Goal: Task Accomplishment & Management: Manage account settings

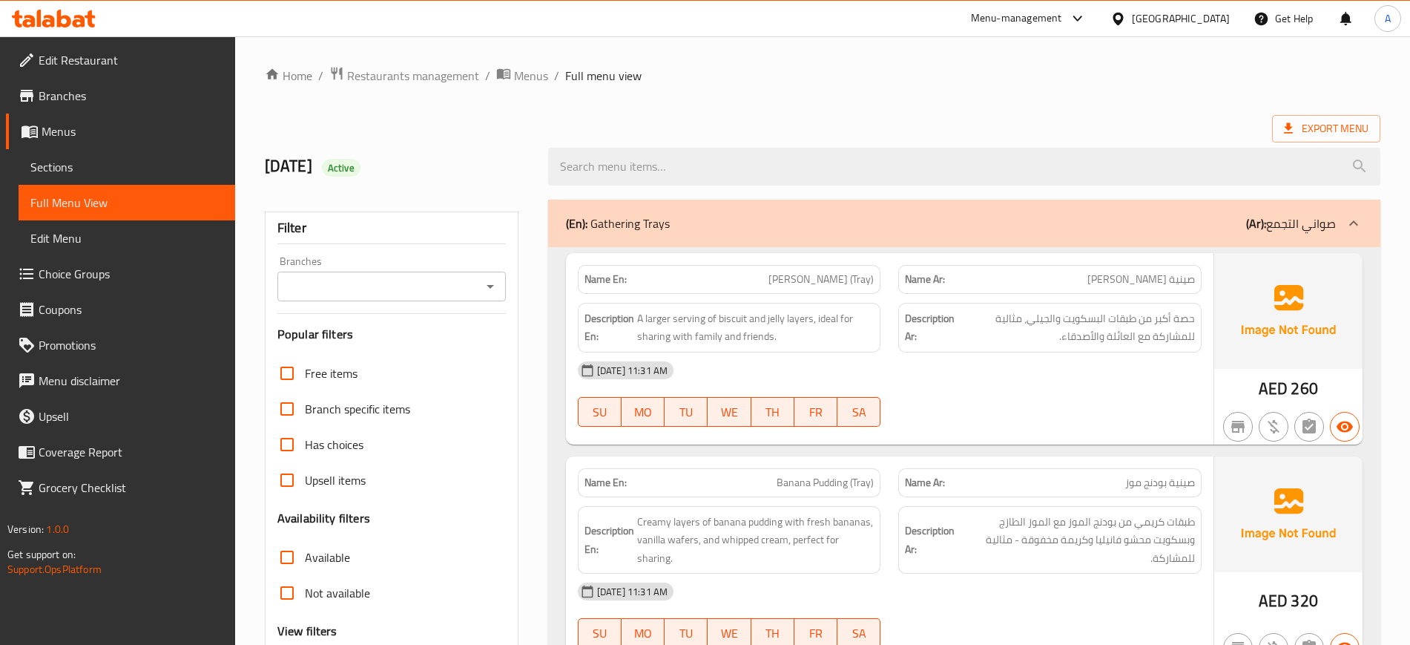
click at [538, 122] on div "Export Menu" at bounding box center [823, 128] width 1116 height 27
click at [165, 73] on link "Edit Restaurant" at bounding box center [120, 60] width 229 height 36
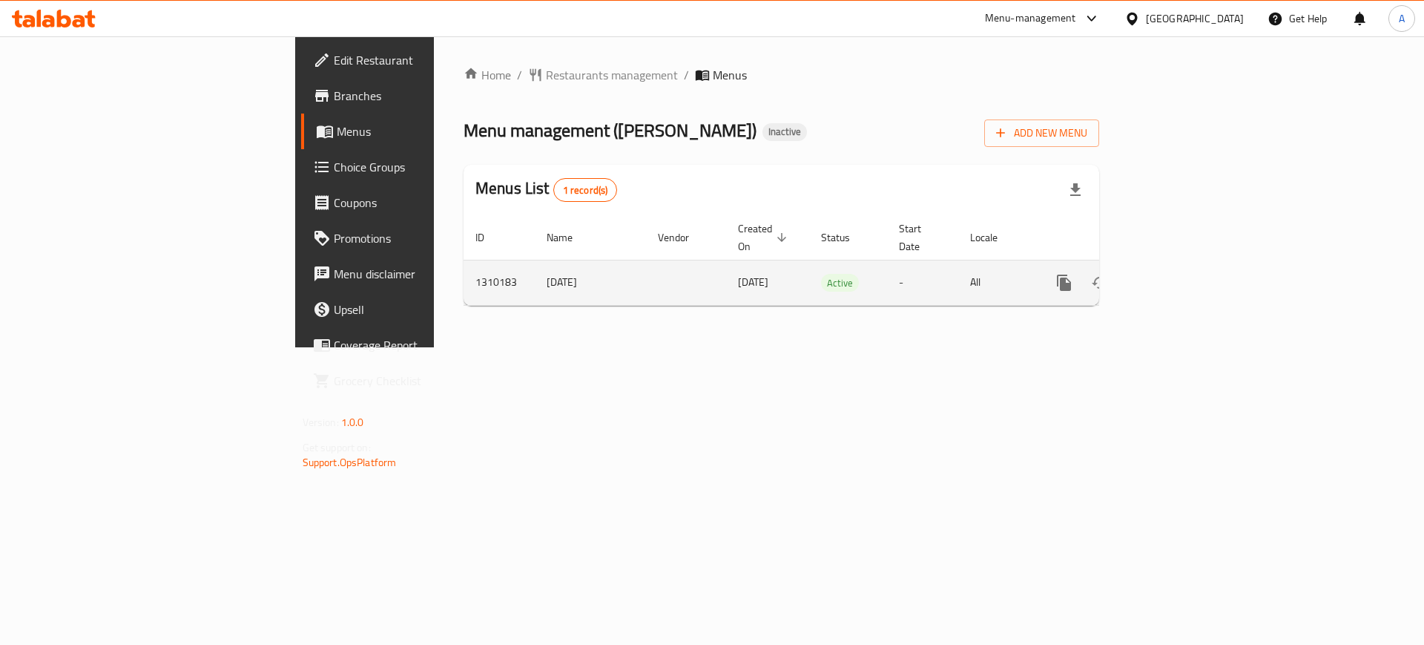
click at [1178, 276] on icon "enhanced table" at bounding box center [1171, 282] width 13 height 13
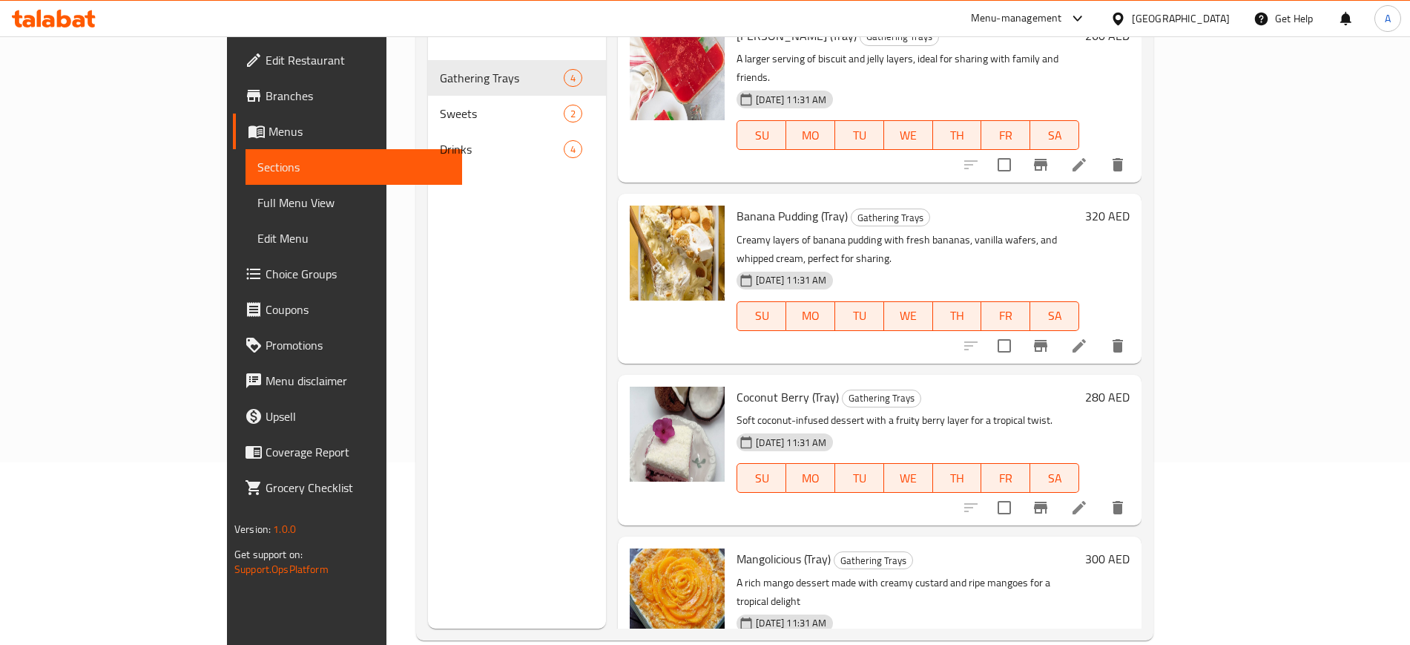
scroll to position [185, 0]
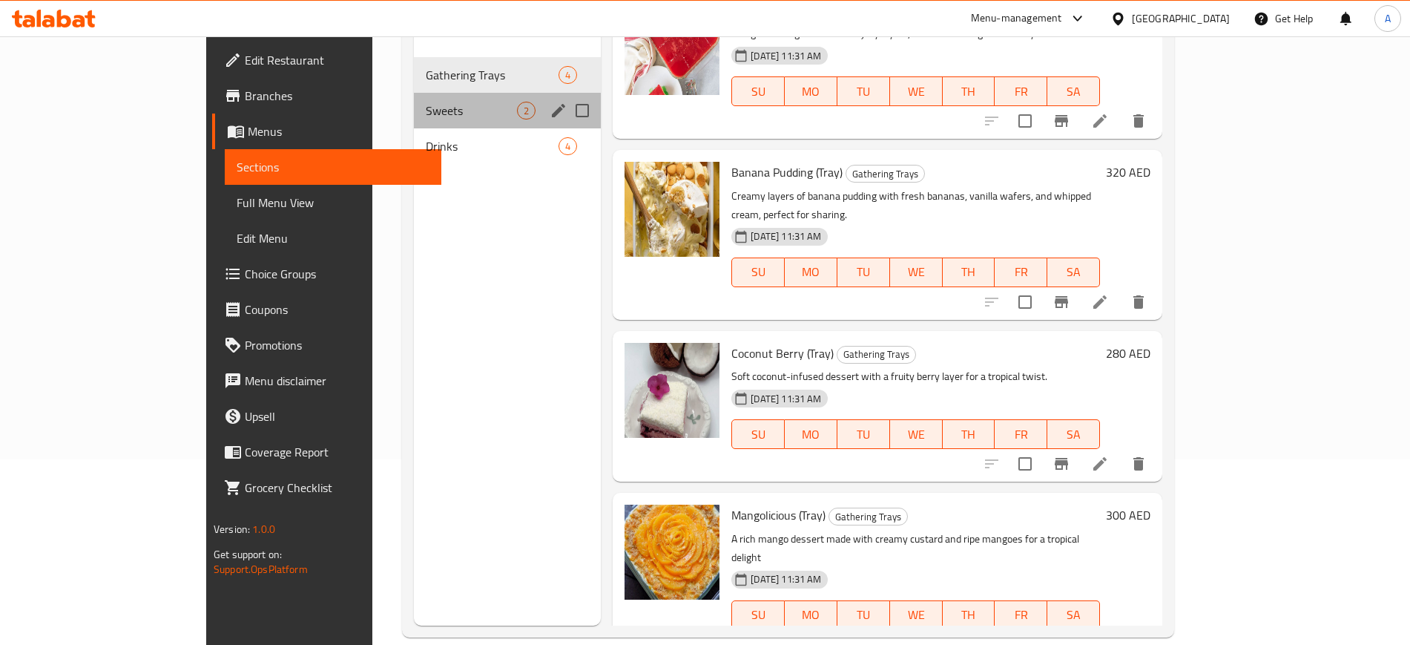
click at [463, 102] on span "Sweets" at bounding box center [471, 111] width 91 height 18
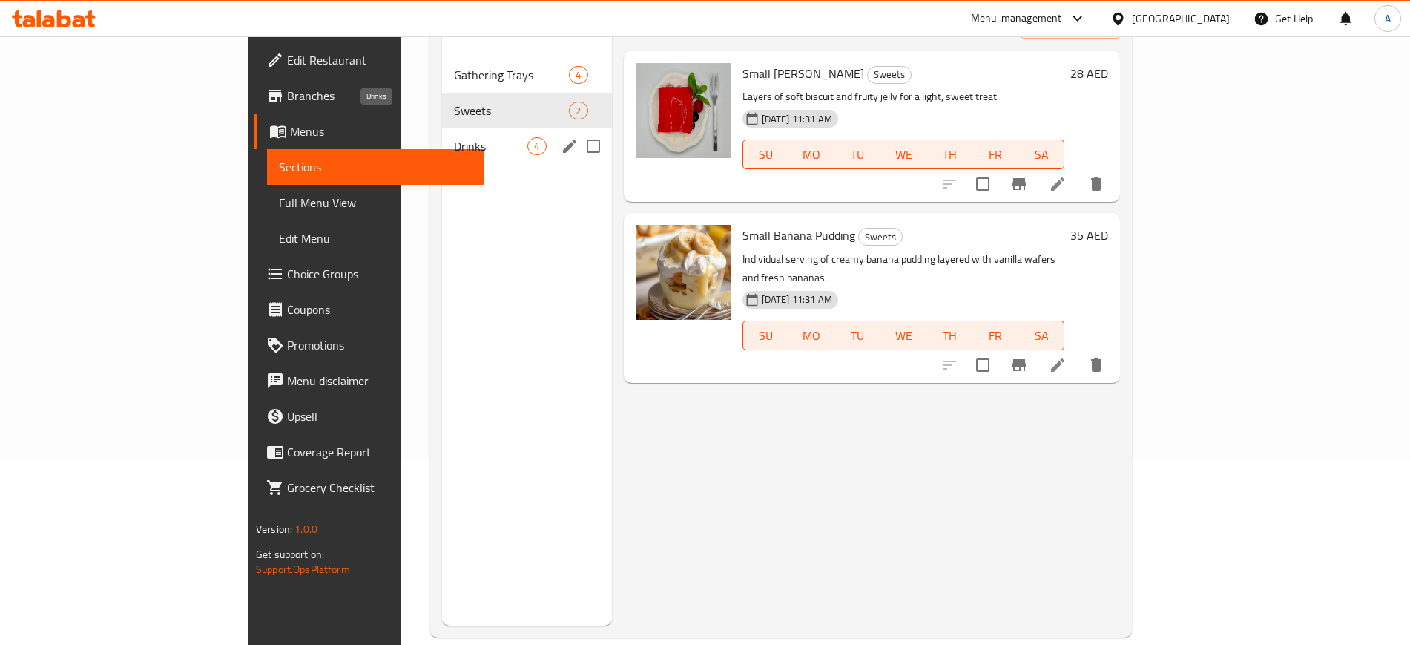
click at [454, 137] on span "Drinks" at bounding box center [490, 146] width 73 height 18
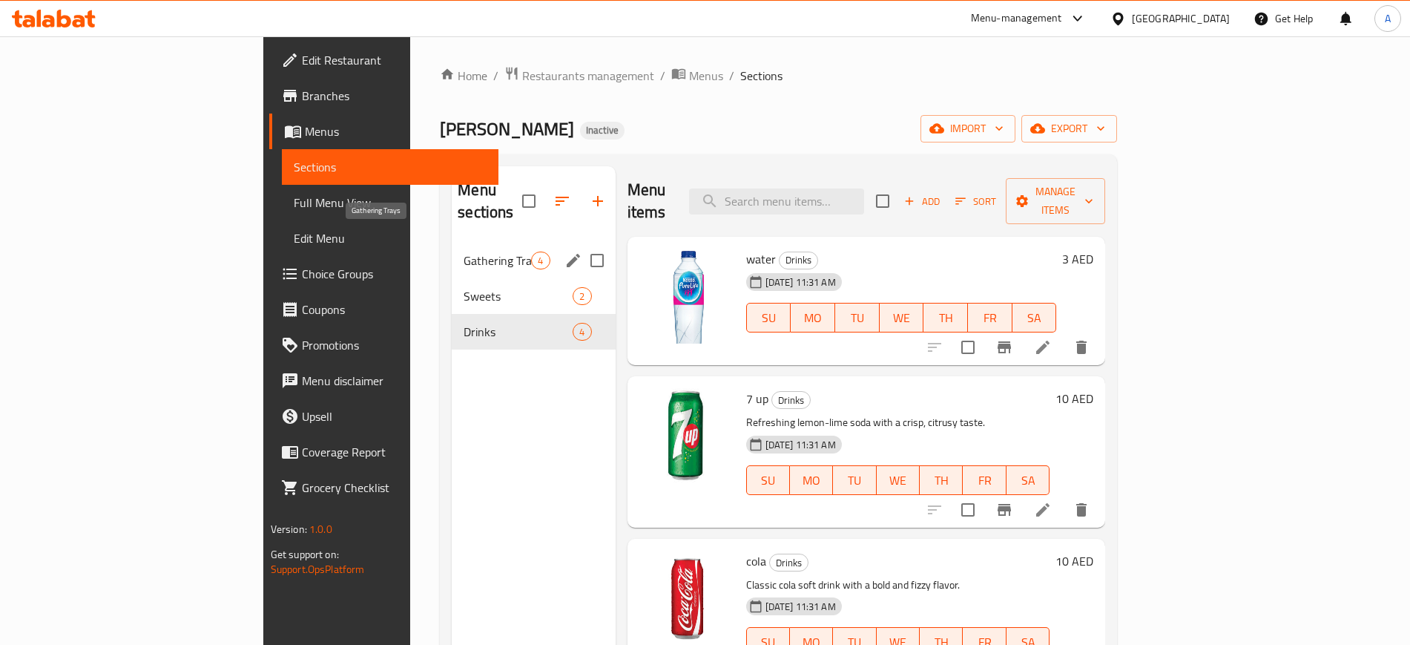
click at [464, 251] on span "Gathering Trays" at bounding box center [497, 260] width 67 height 18
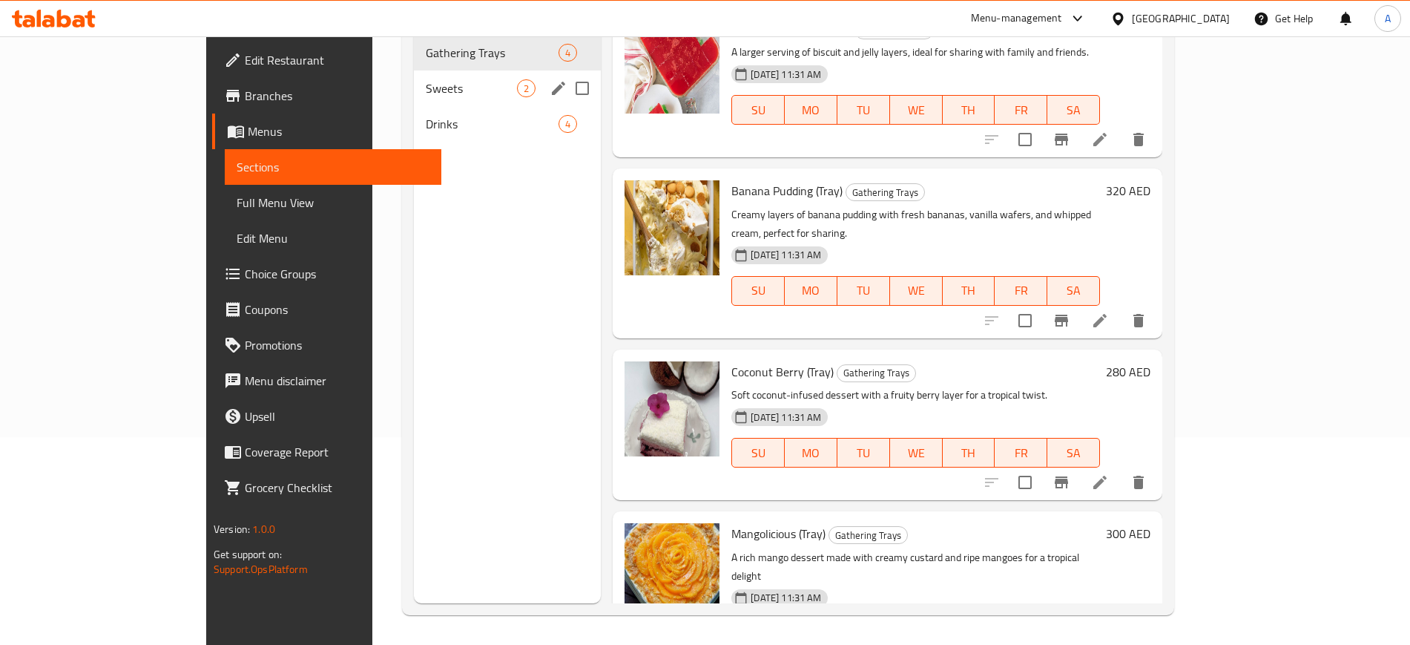
click at [426, 79] on span "Sweets" at bounding box center [471, 88] width 91 height 18
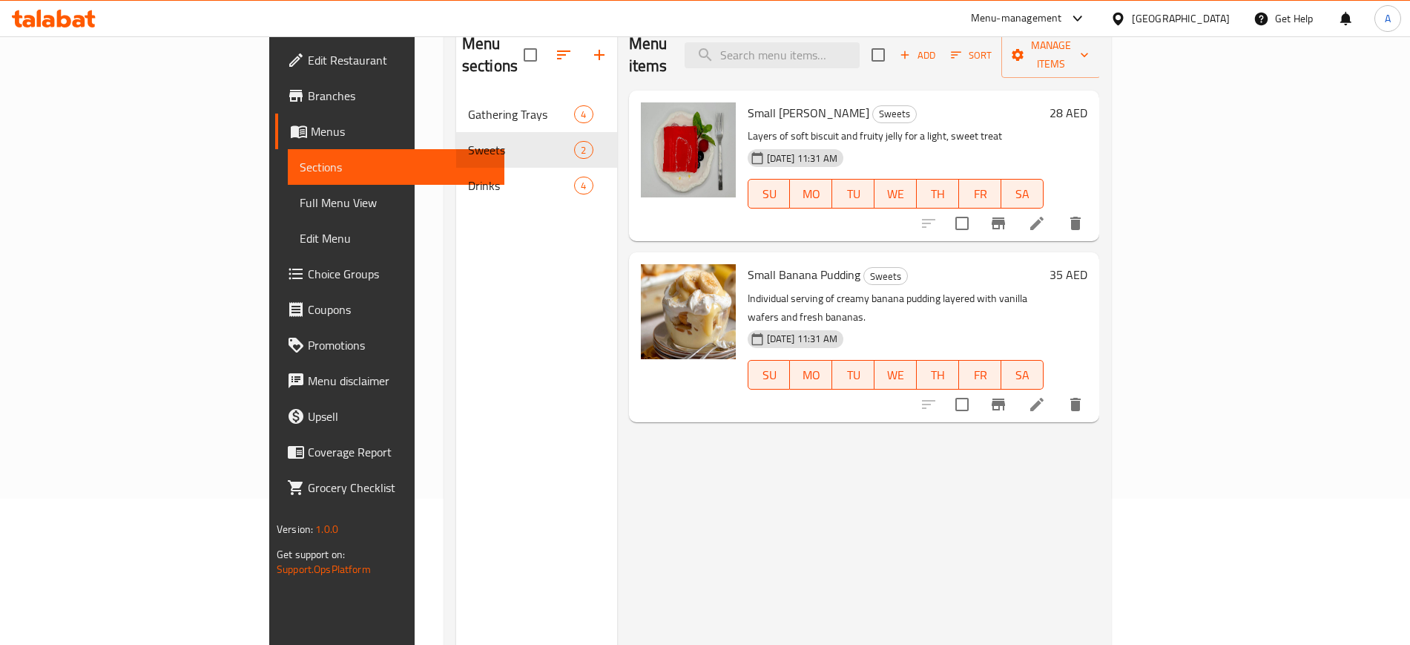
scroll to position [22, 0]
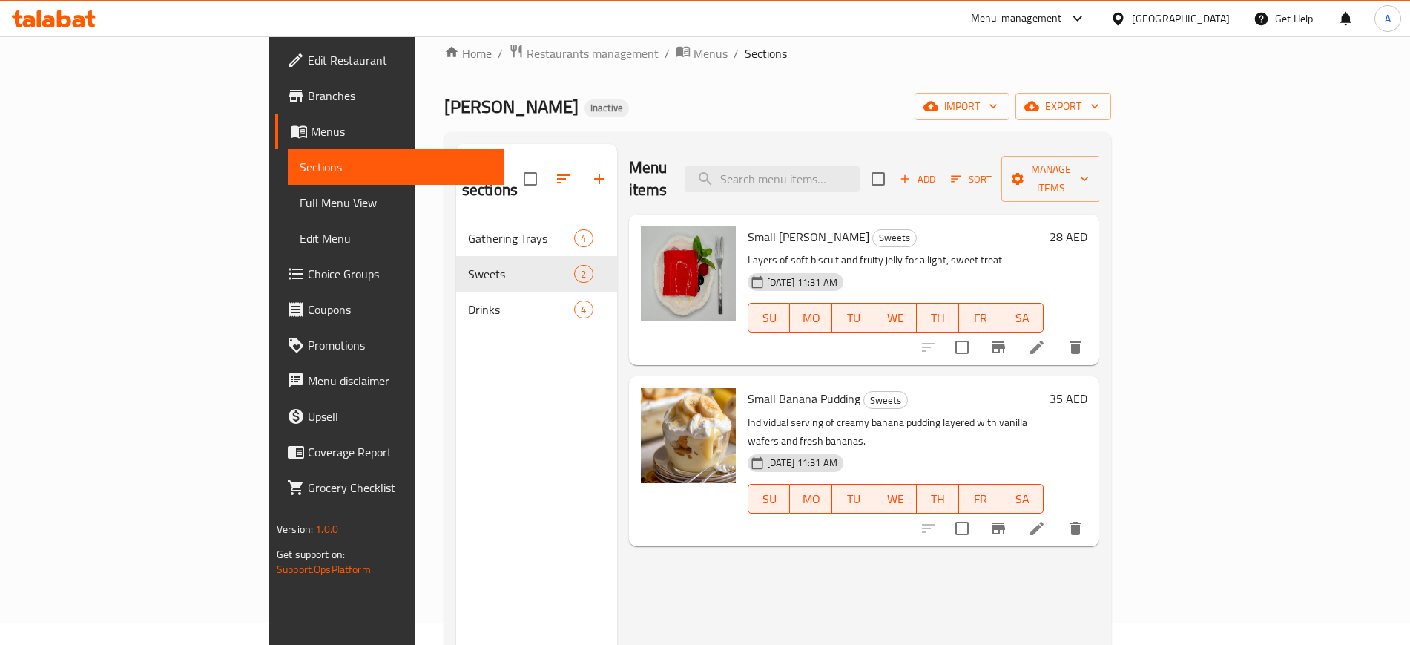
click at [308, 96] on span "Branches" at bounding box center [400, 96] width 185 height 18
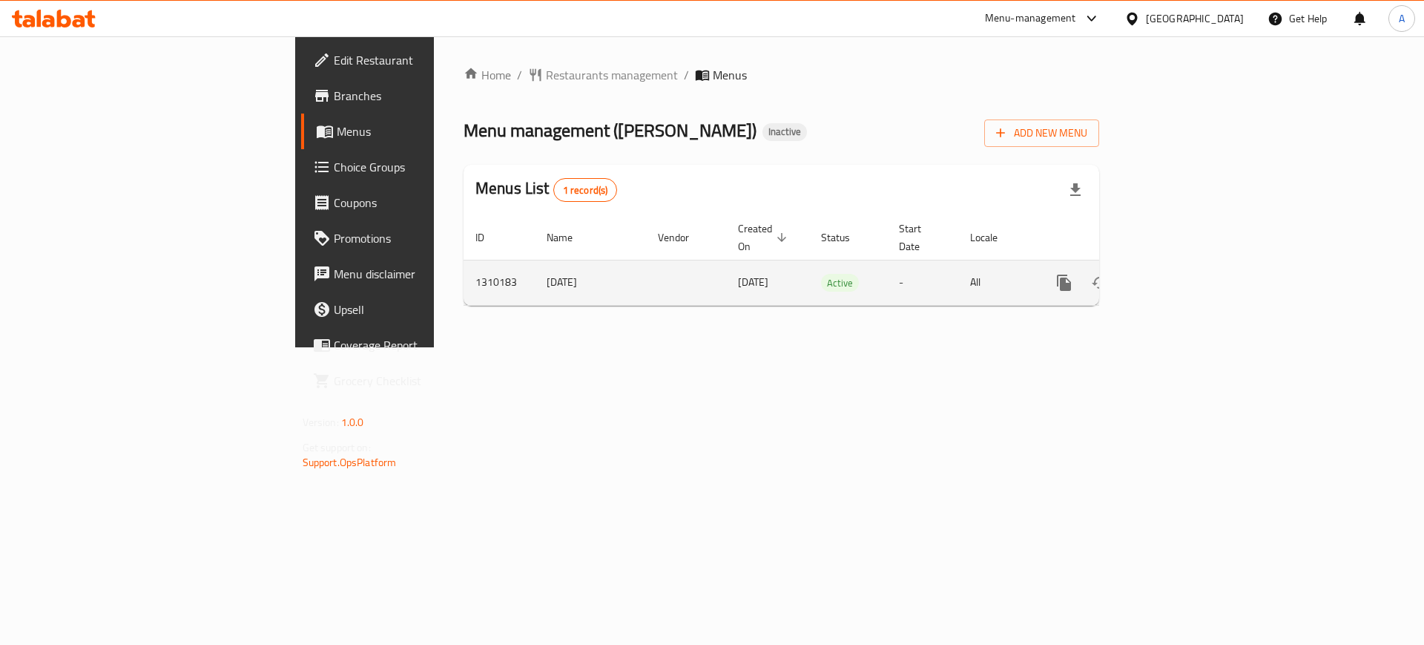
click at [1180, 274] on icon "enhanced table" at bounding box center [1171, 283] width 18 height 18
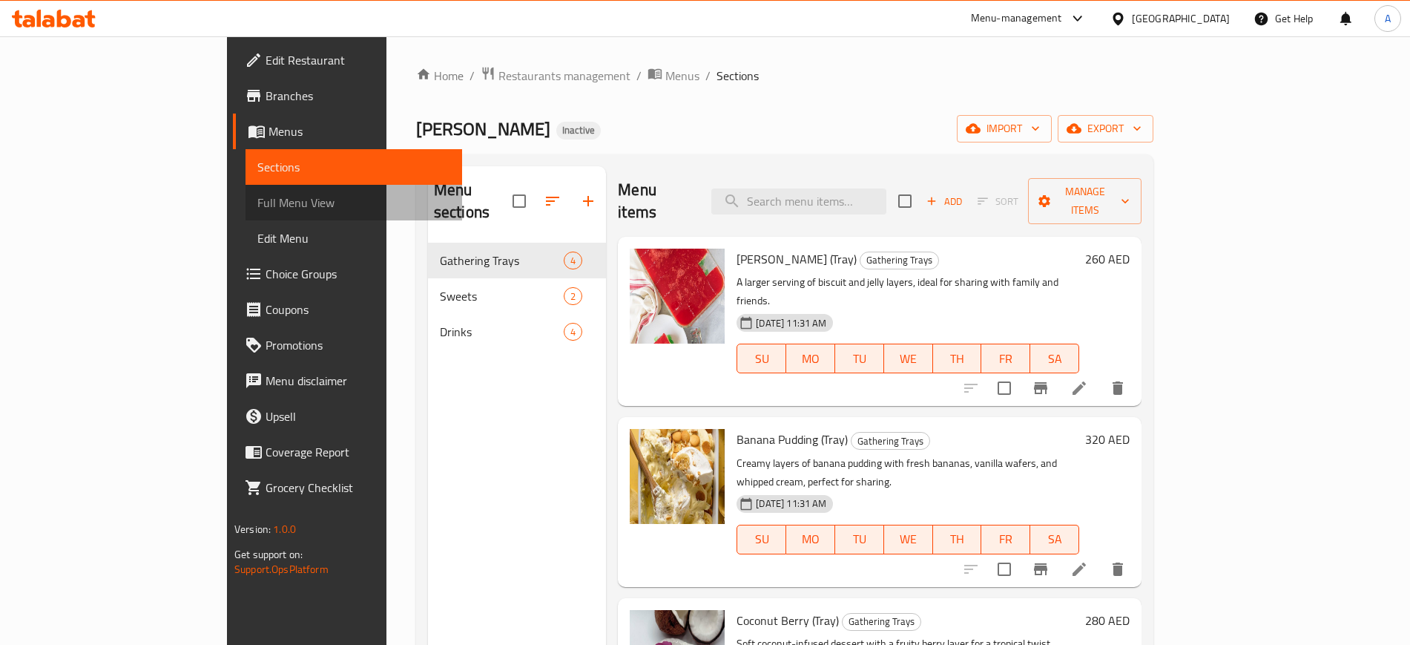
click at [246, 189] on link "Full Menu View" at bounding box center [354, 203] width 217 height 36
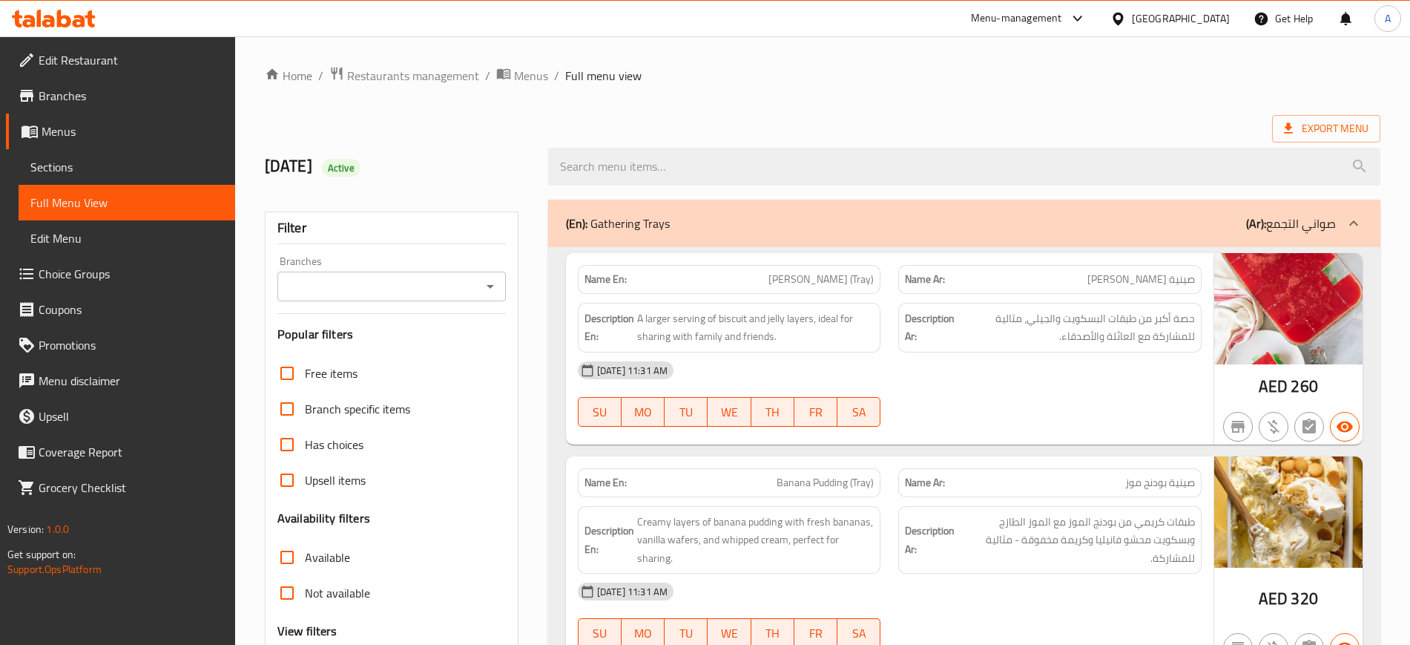
click at [964, 381] on div "07-09-2025 11:31 AM" at bounding box center [890, 370] width 642 height 36
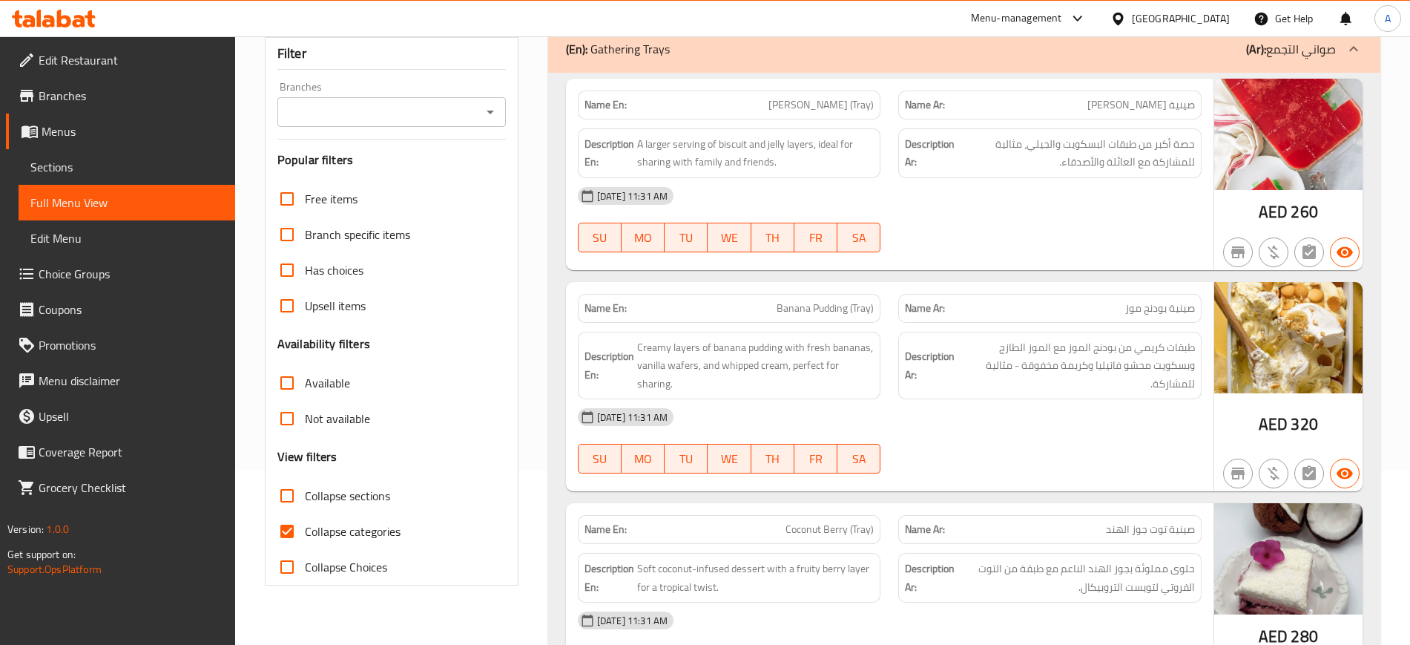
scroll to position [185, 0]
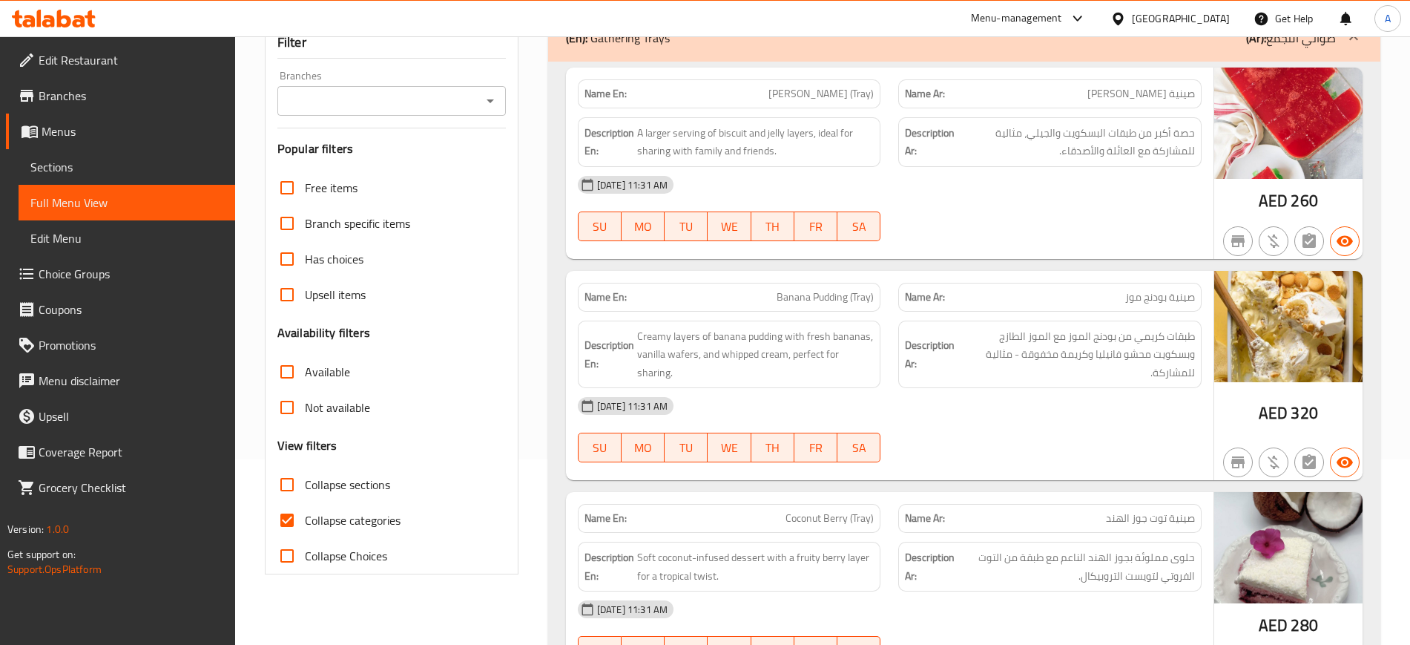
click at [857, 421] on div "[DATE] 11:31 AM" at bounding box center [890, 406] width 642 height 36
click at [684, 351] on span "Creamy layers of banana pudding with fresh bananas, vanilla wafers, and whipped…" at bounding box center [755, 354] width 237 height 55
copy span "wafers"
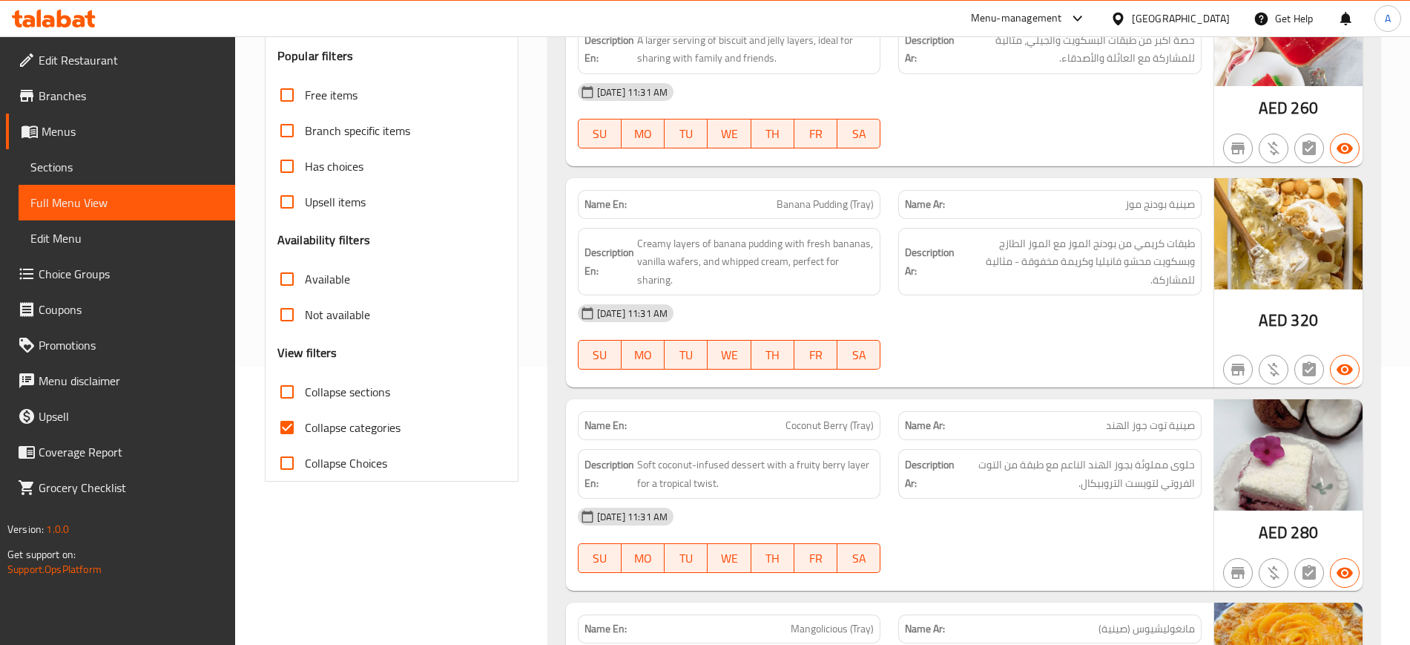
drag, startPoint x: 374, startPoint y: 424, endPoint x: 391, endPoint y: 424, distance: 17.1
click at [374, 424] on span "Collapse categories" at bounding box center [353, 427] width 96 height 18
click at [305, 424] on input "Collapse categories" at bounding box center [287, 427] width 36 height 36
checkbox input "false"
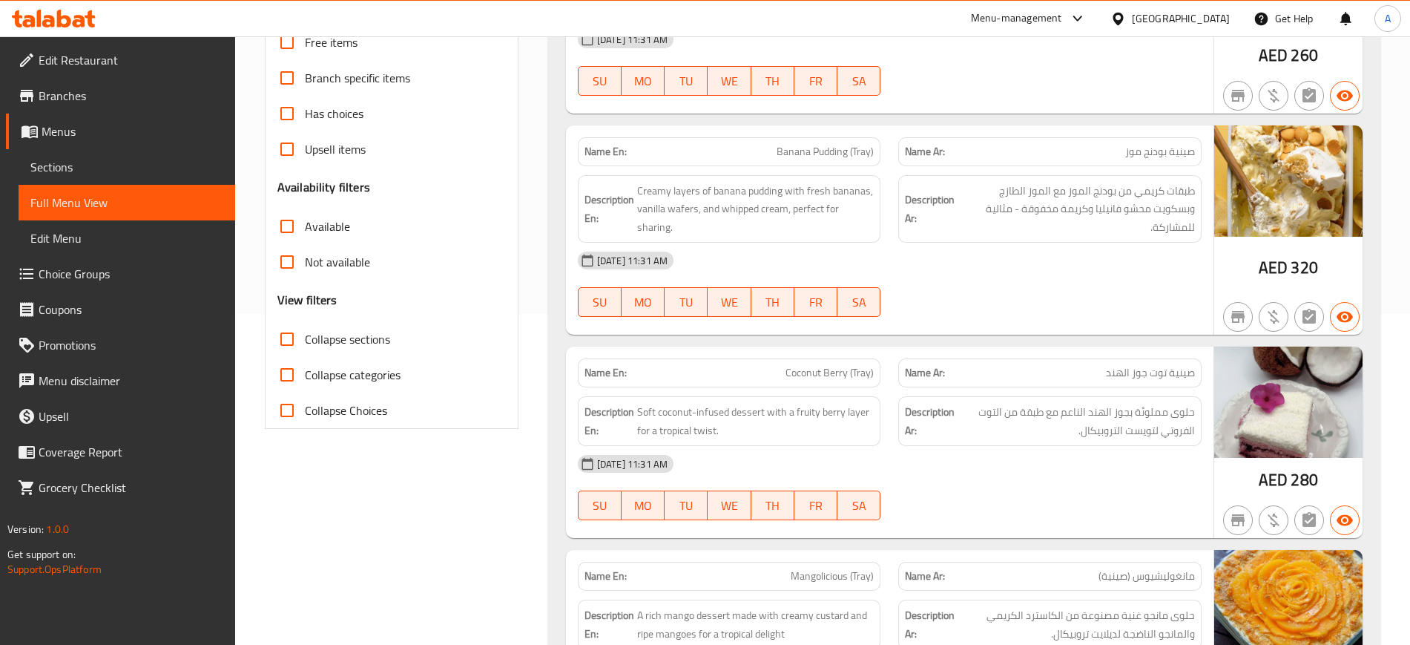
scroll to position [464, 0]
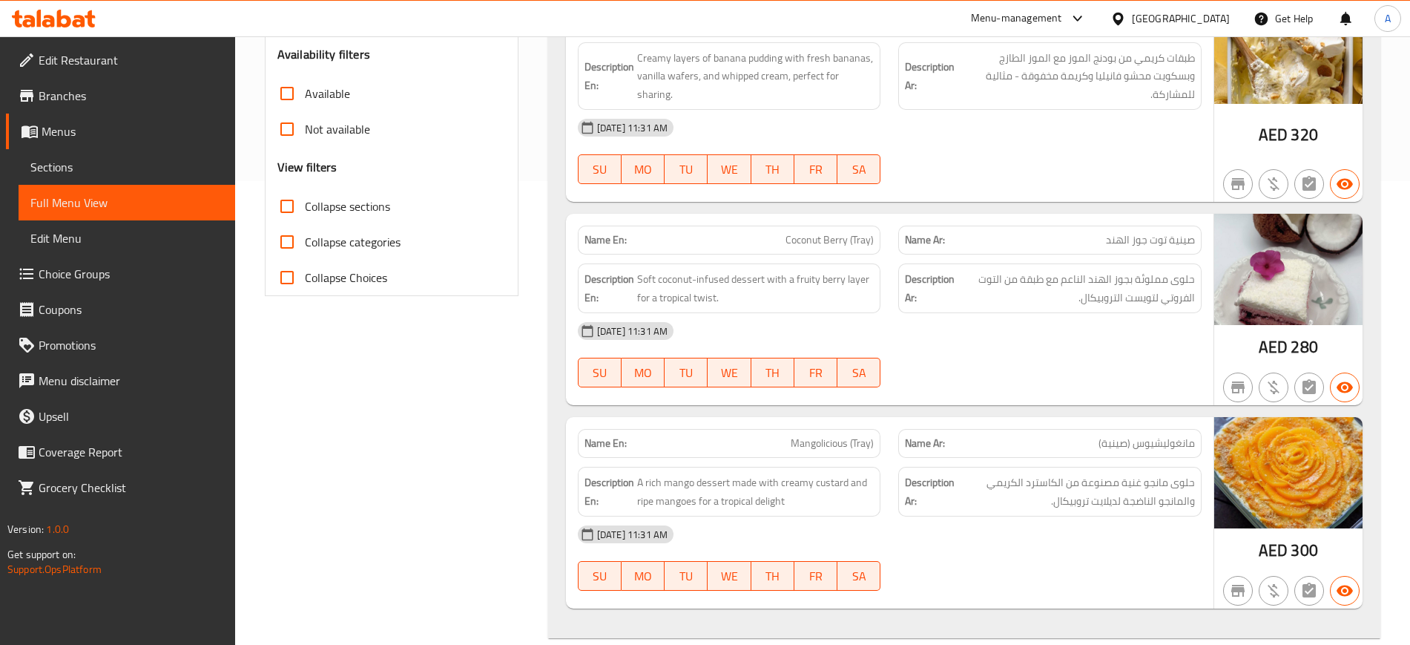
click at [912, 243] on strong "Name Ar:" at bounding box center [925, 240] width 40 height 16
click at [1047, 366] on div "07-09-2025 11:31 AM SU MO TU WE TH FR SA" at bounding box center [890, 354] width 642 height 83
click at [889, 393] on div "SU MO TU WE TH FR SA" at bounding box center [729, 372] width 321 height 47
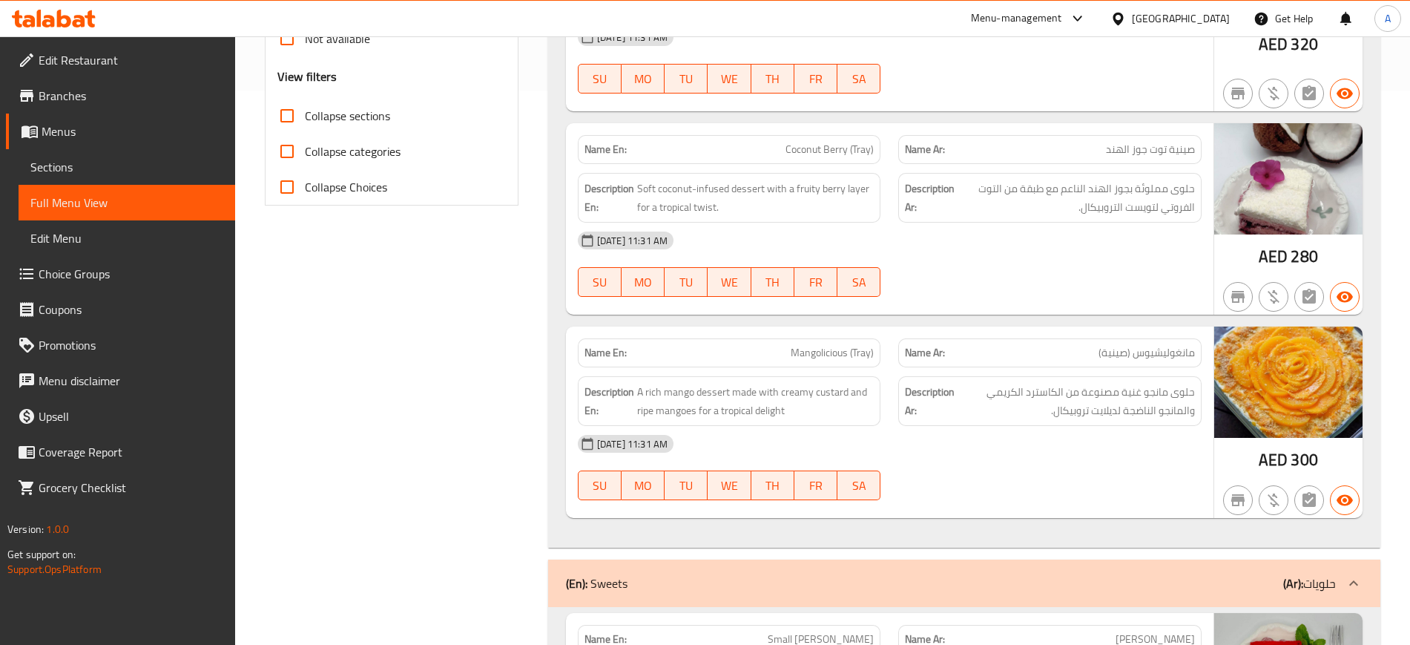
scroll to position [556, 0]
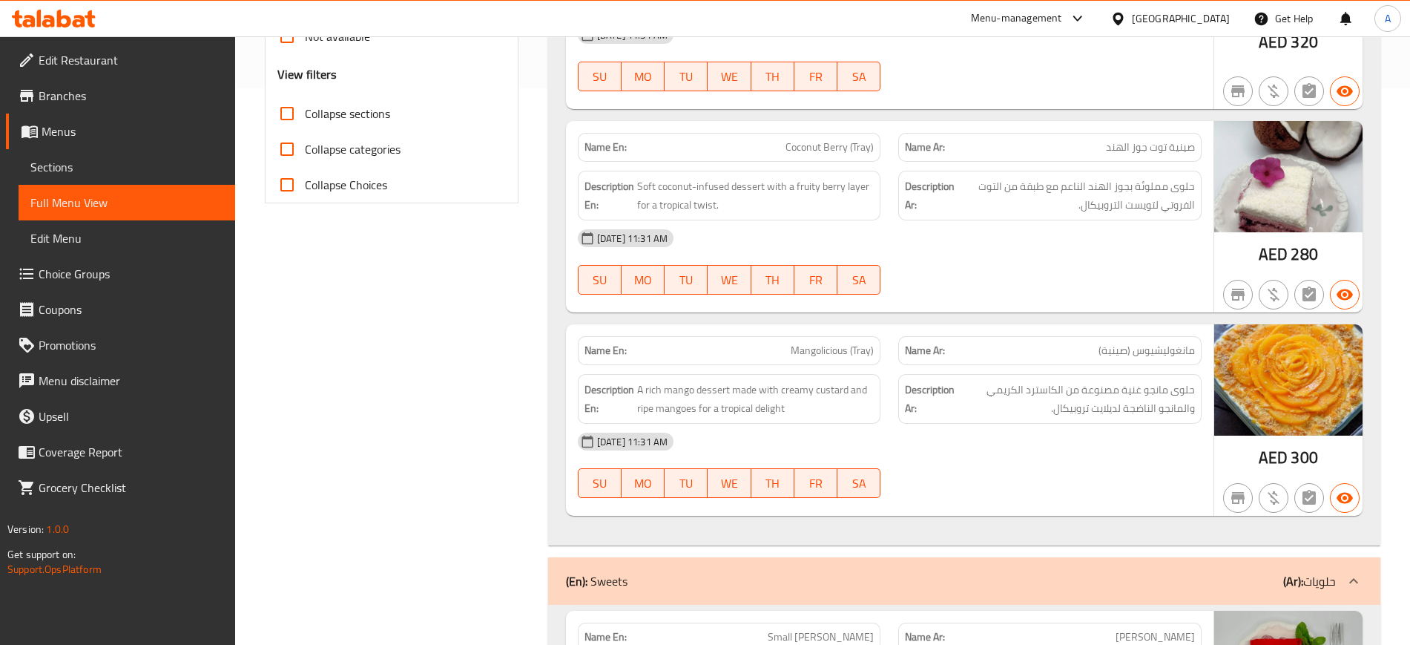
click at [932, 459] on div "07-09-2025 11:31 AM SU MO TU WE TH FR SA" at bounding box center [890, 465] width 642 height 83
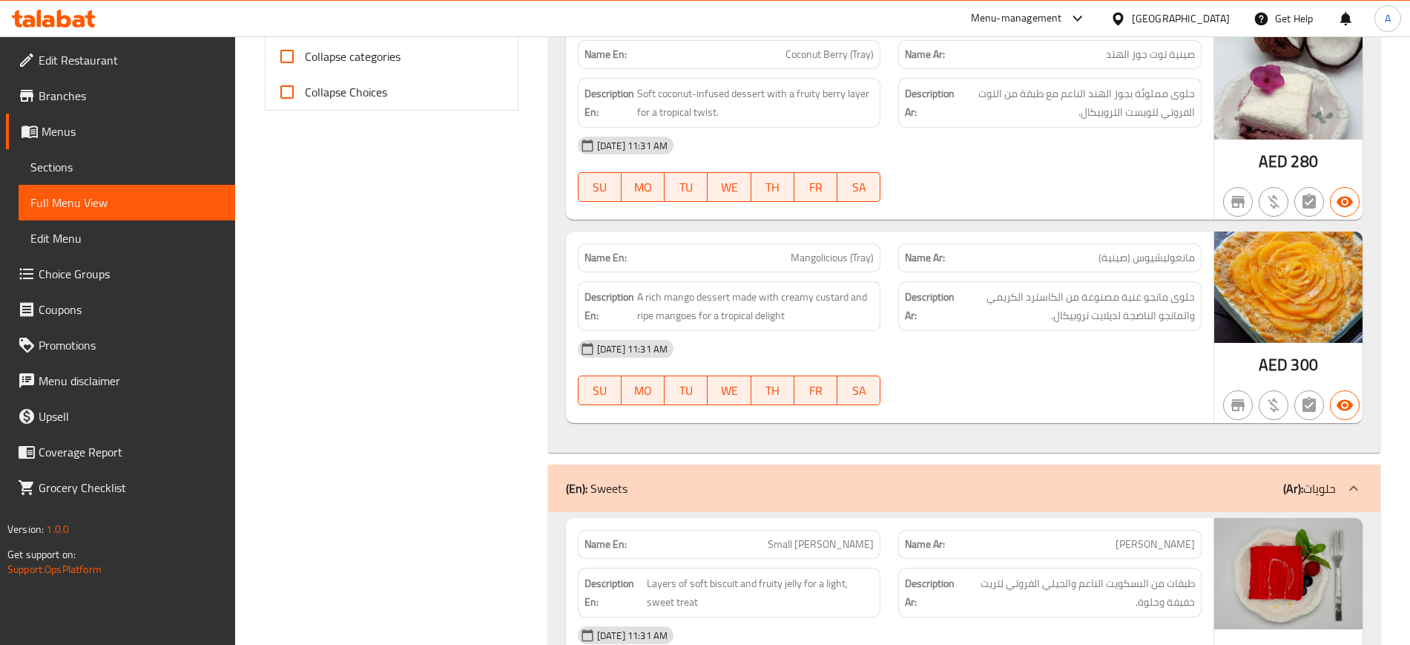
scroll to position [834, 0]
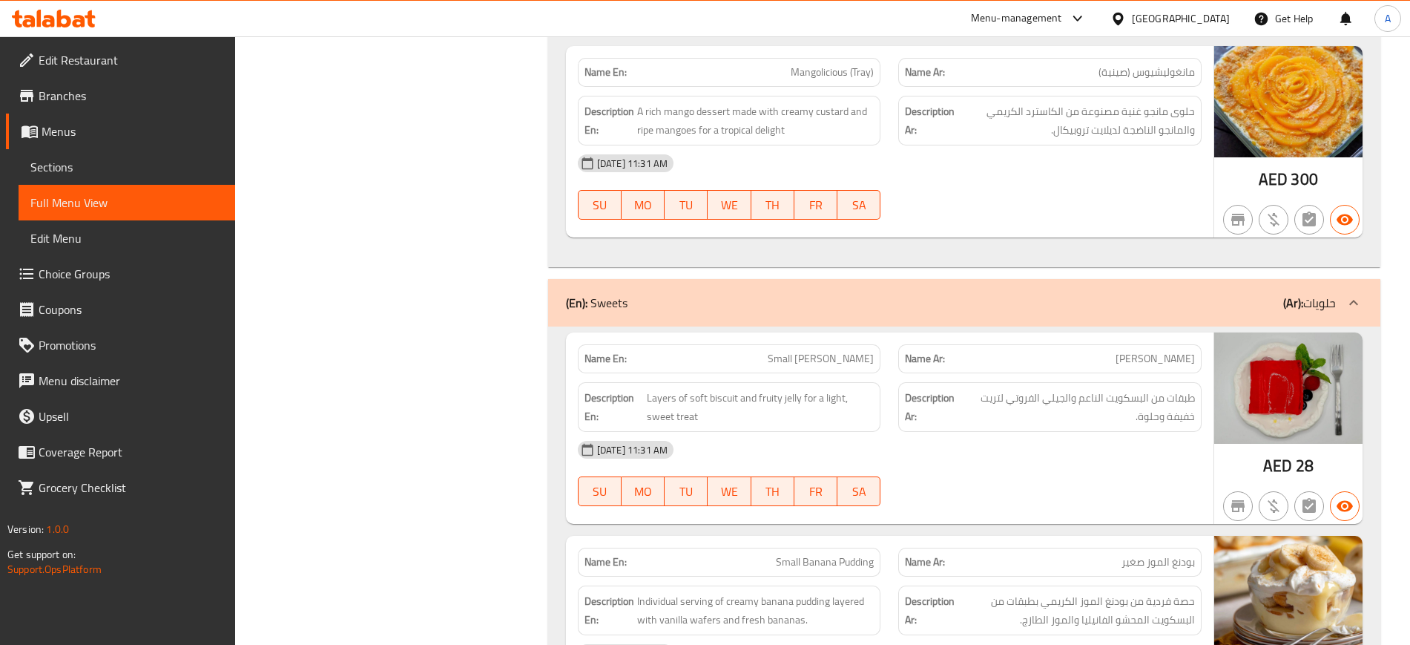
click at [783, 412] on span "Layers of soft biscuit and fruity jelly for a light, sweet treat" at bounding box center [761, 407] width 228 height 36
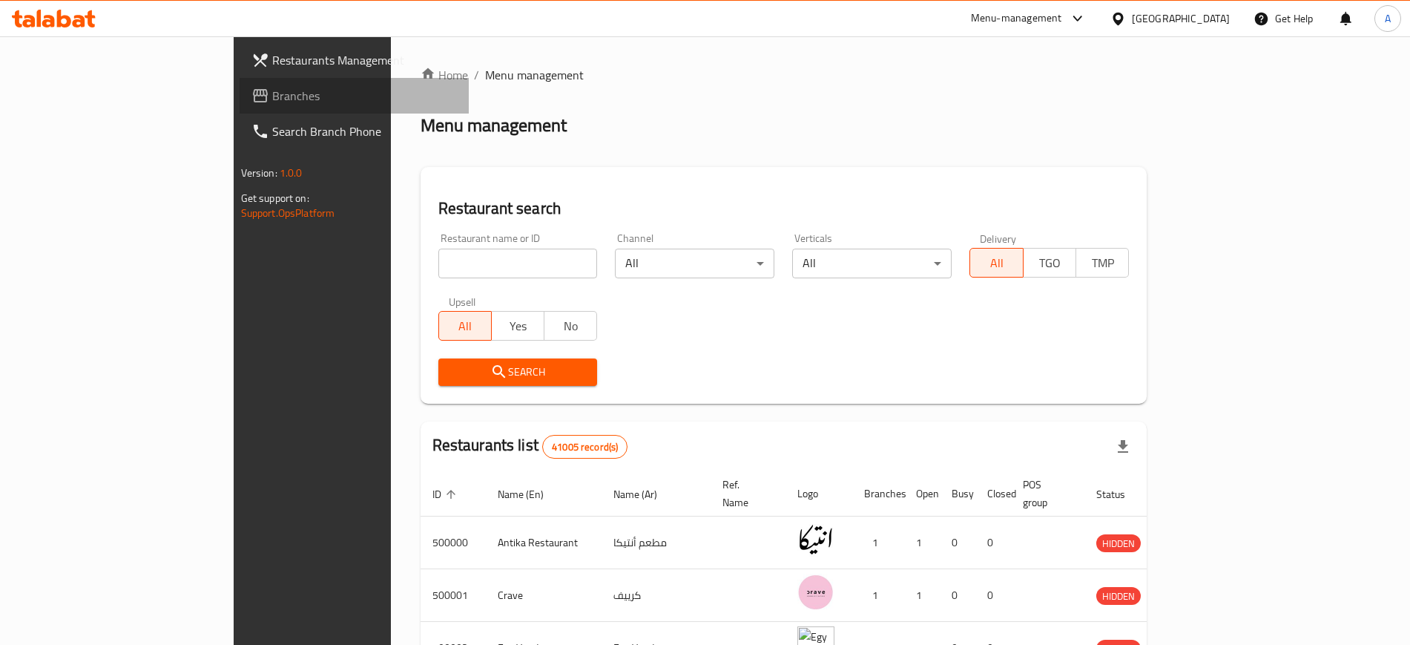
click at [272, 98] on span "Branches" at bounding box center [364, 96] width 185 height 18
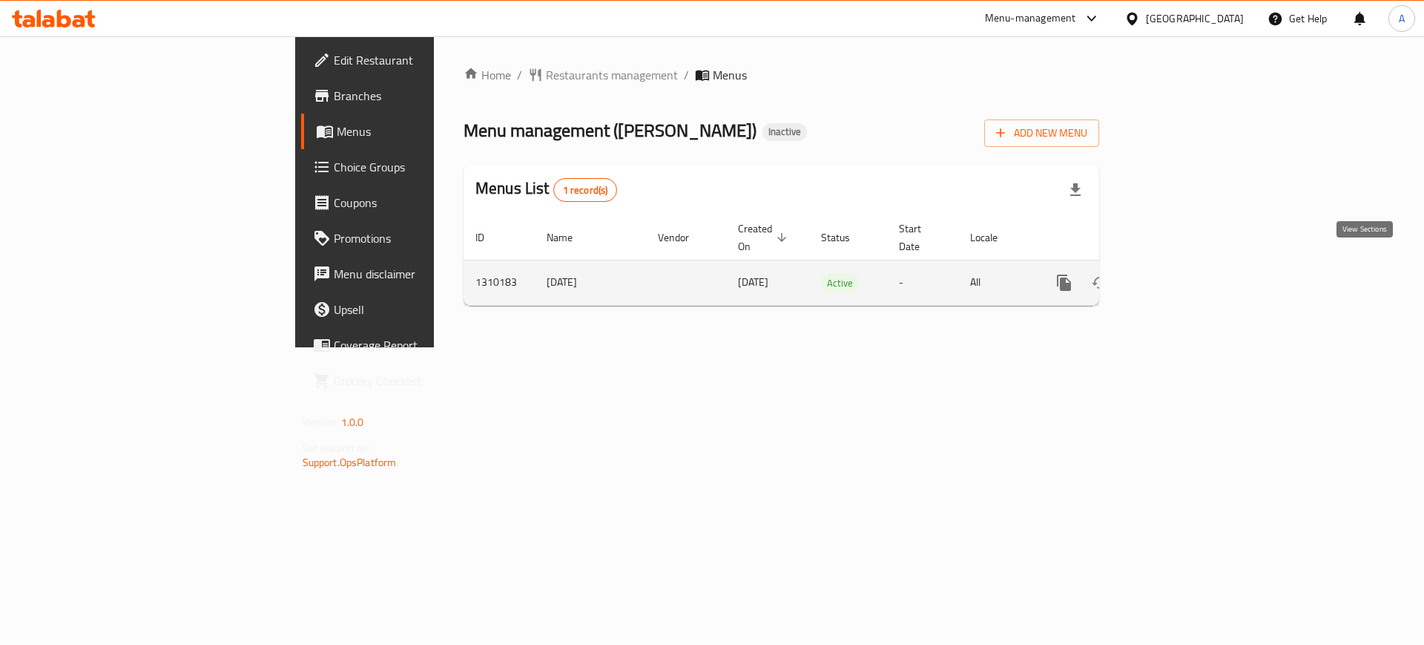
click at [1189, 265] on link "enhanced table" at bounding box center [1171, 283] width 36 height 36
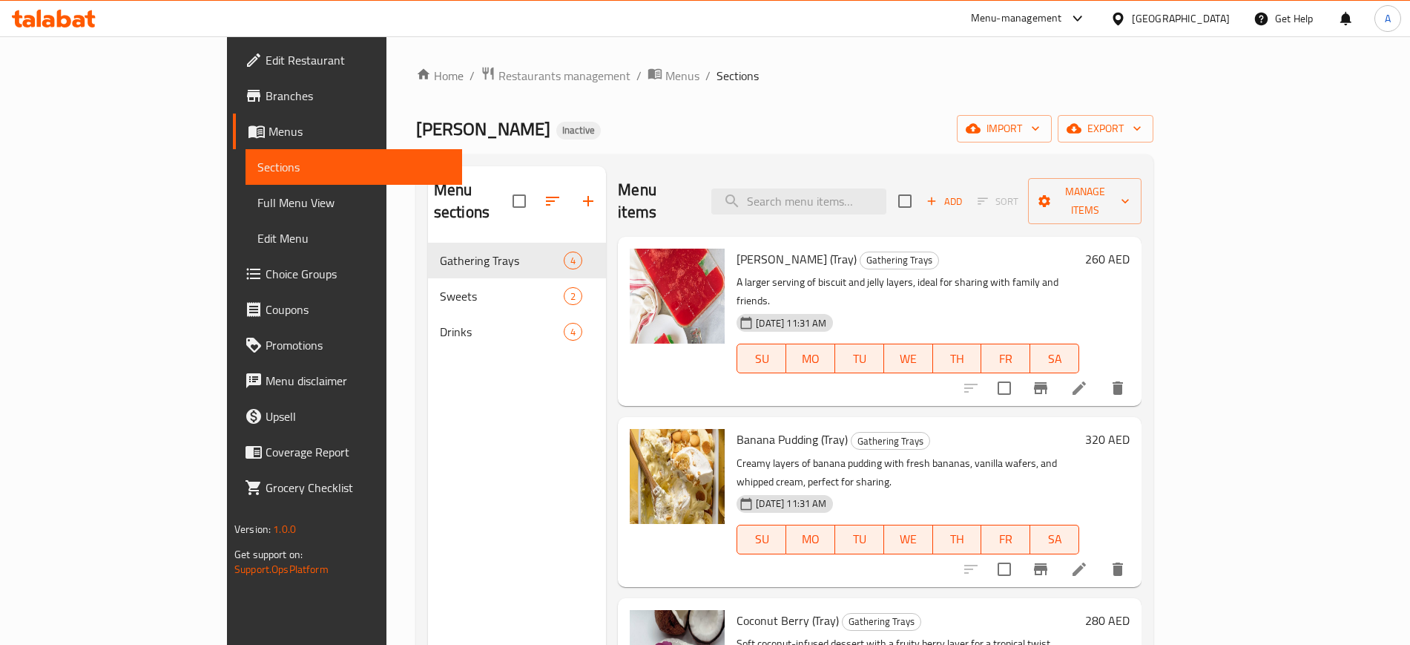
click at [1088, 379] on icon at bounding box center [1079, 388] width 18 height 18
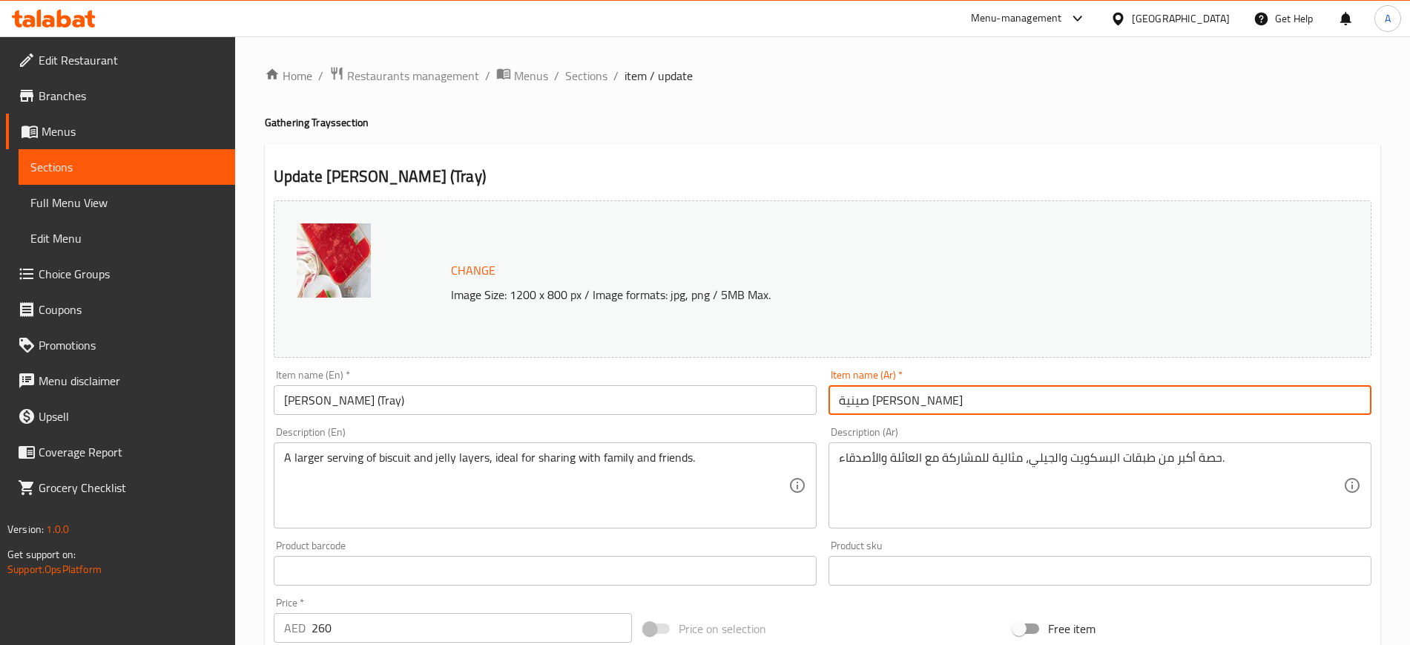
drag, startPoint x: 906, startPoint y: 404, endPoint x: 826, endPoint y: 408, distance: 80.2
click at [826, 408] on div "Item name (Ar)   * صينية [PERSON_NAME] Item name (Ar) *" at bounding box center [1100, 391] width 555 height 57
paste input "text"
type input "صينية [PERSON_NAME]"
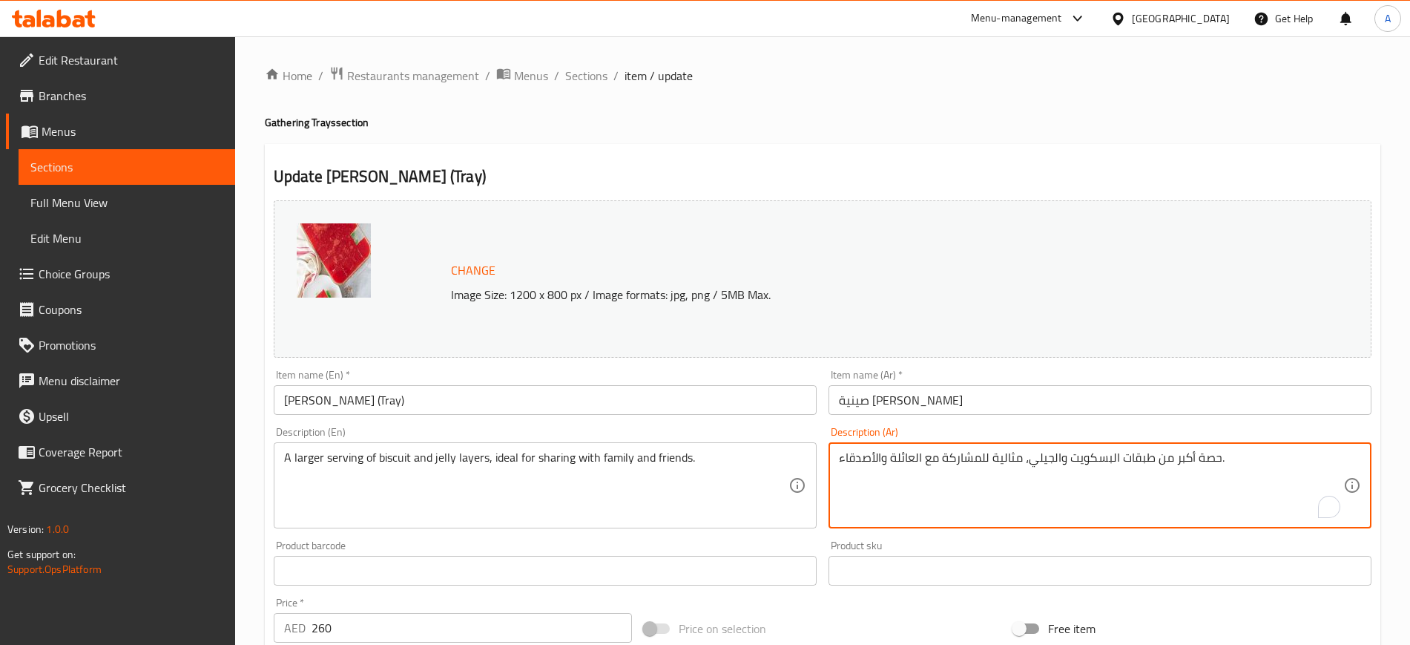
drag, startPoint x: 1024, startPoint y: 456, endPoint x: 832, endPoint y: 468, distance: 191.7
type textarea "حصة أكبر من طبقات البسكويت والجيلي،."
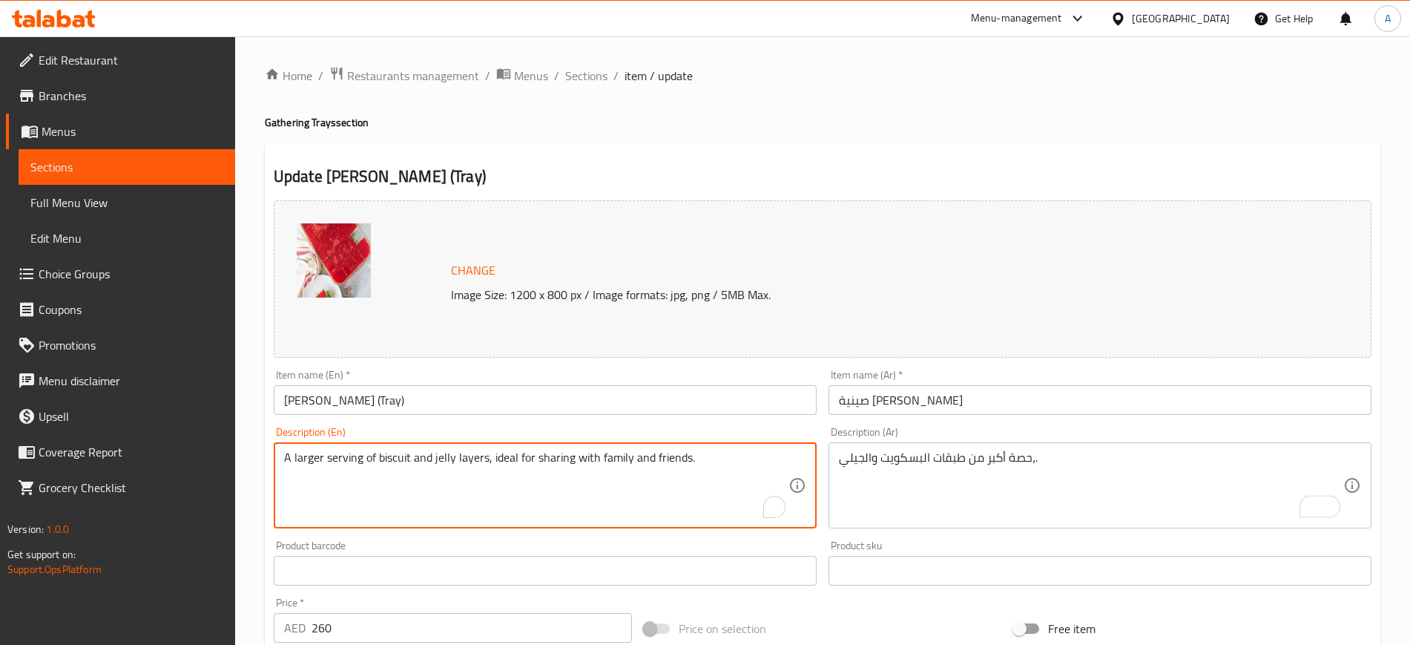
drag, startPoint x: 628, startPoint y: 452, endPoint x: 485, endPoint y: 449, distance: 143.2
type textarea "A larger serving of biscuit and jelly layers"
click at [481, 406] on input "[PERSON_NAME] (Tray)" at bounding box center [545, 400] width 543 height 30
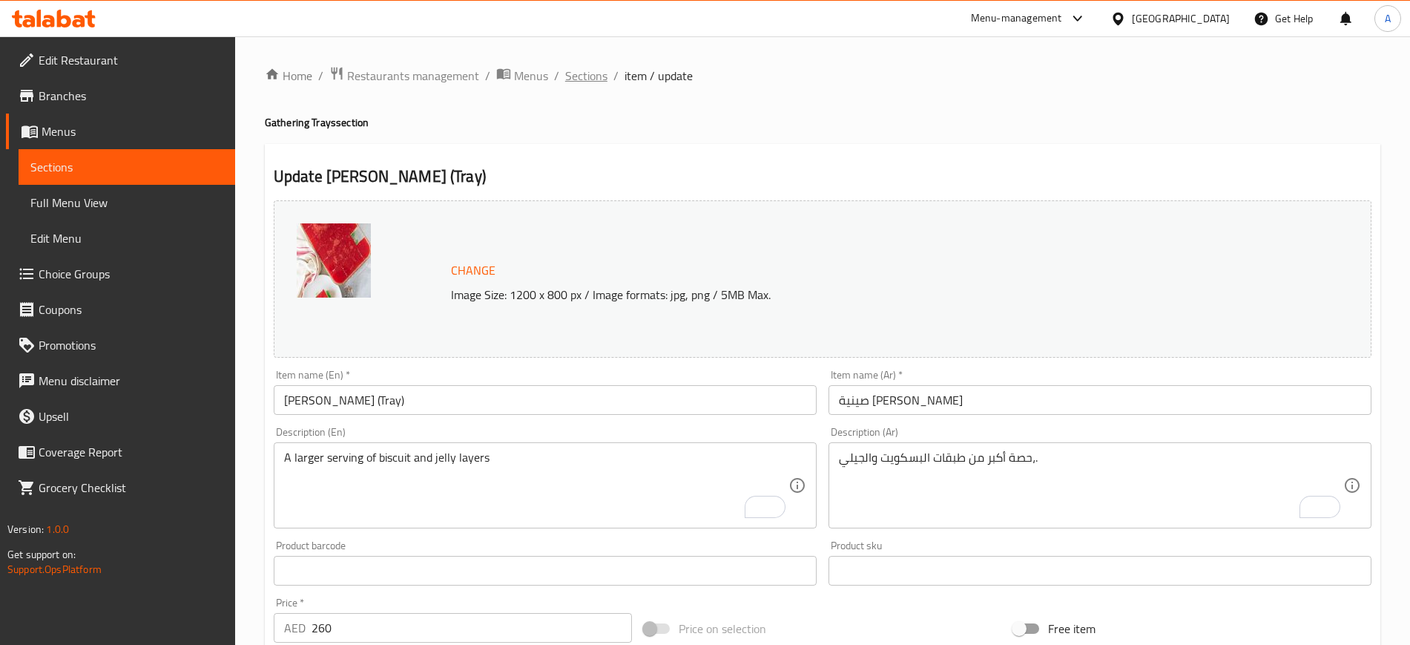
click at [582, 77] on span "Sections" at bounding box center [586, 76] width 42 height 18
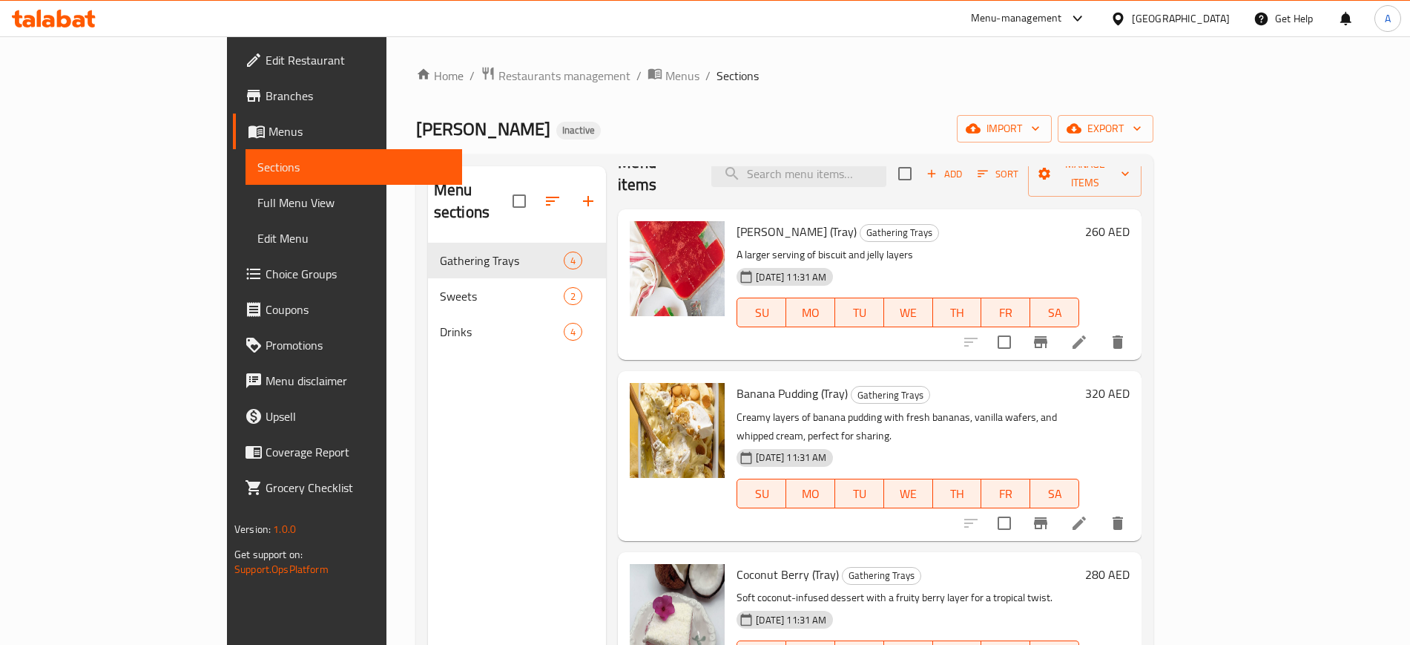
scroll to position [41, 0]
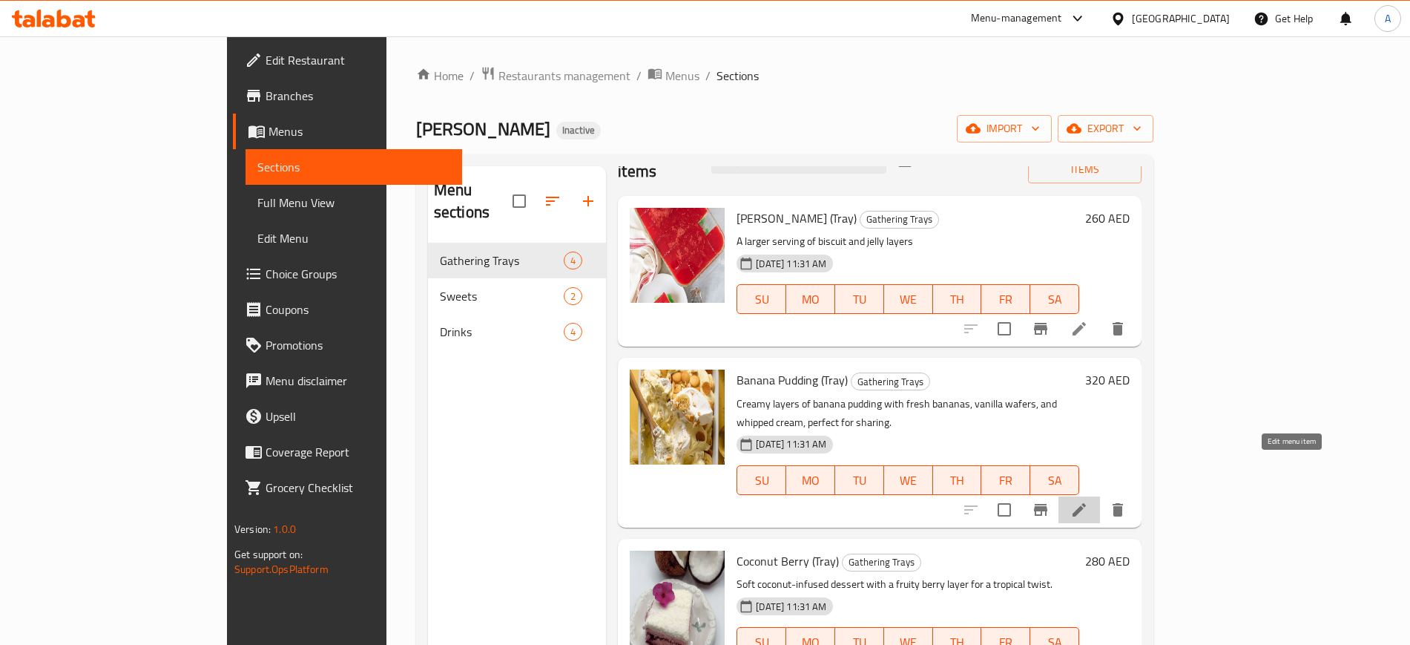
click at [1086, 503] on icon at bounding box center [1079, 509] width 13 height 13
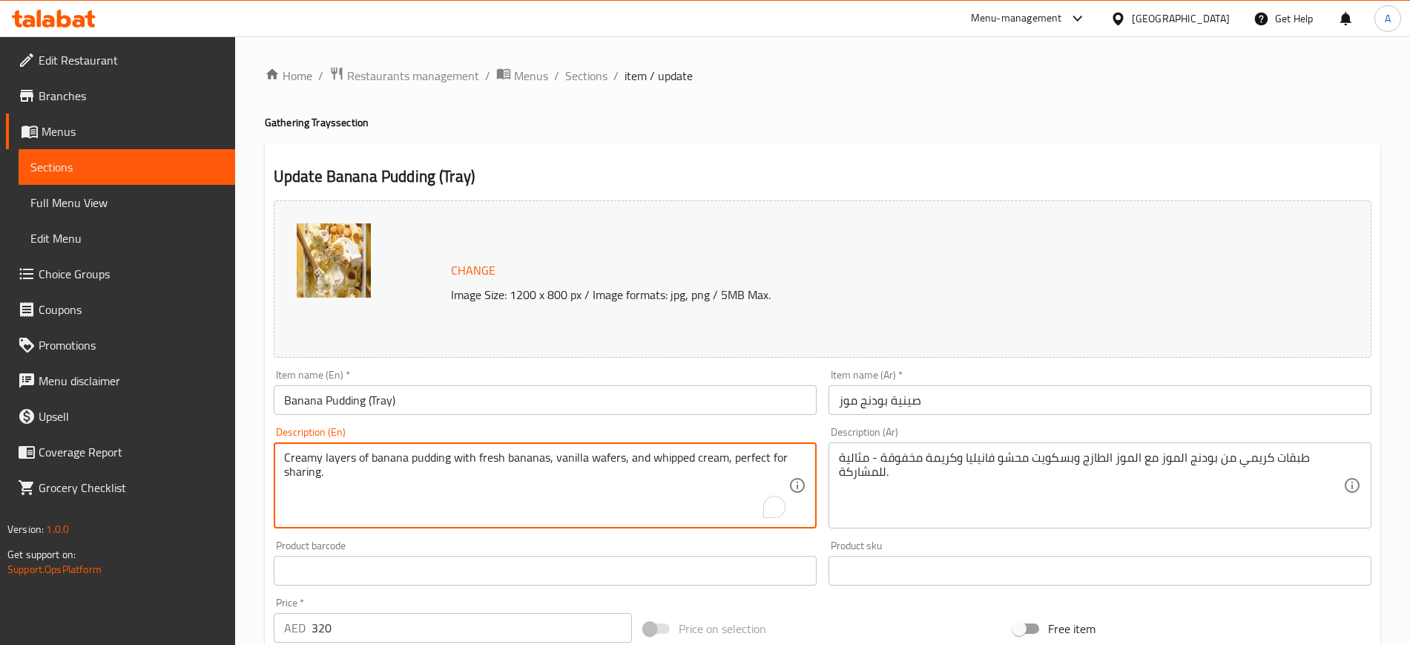
drag, startPoint x: 728, startPoint y: 461, endPoint x: 770, endPoint y: 478, distance: 45.3
type textarea "Creamy layers of banana pudding with fresh bananas, vanilla wafers, and whipped…"
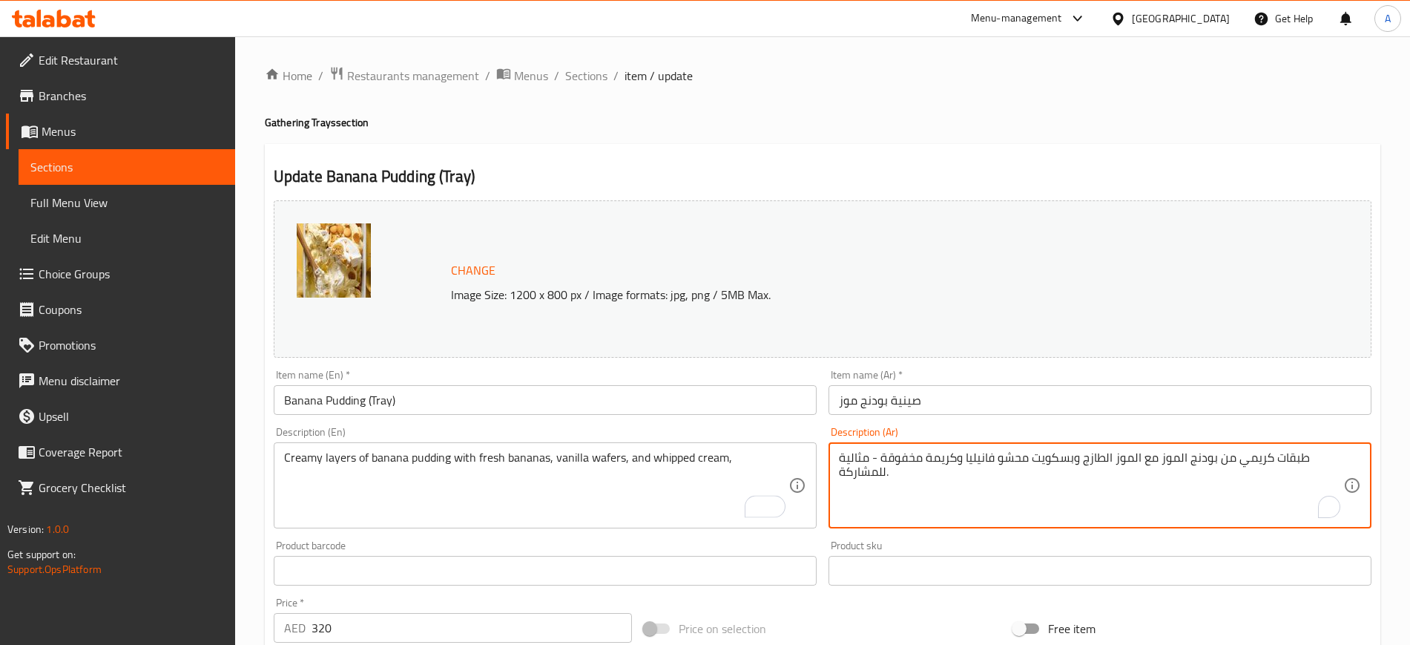
drag, startPoint x: 876, startPoint y: 466, endPoint x: 866, endPoint y: 441, distance: 27.0
type textarea "طبقات كريمي من بودنج الموز مع الموز الطازج وبسكويت محشو فانيليا وكريمة مخفوقة -"
click at [969, 389] on input "صينية بودنج موز" at bounding box center [1100, 400] width 543 height 30
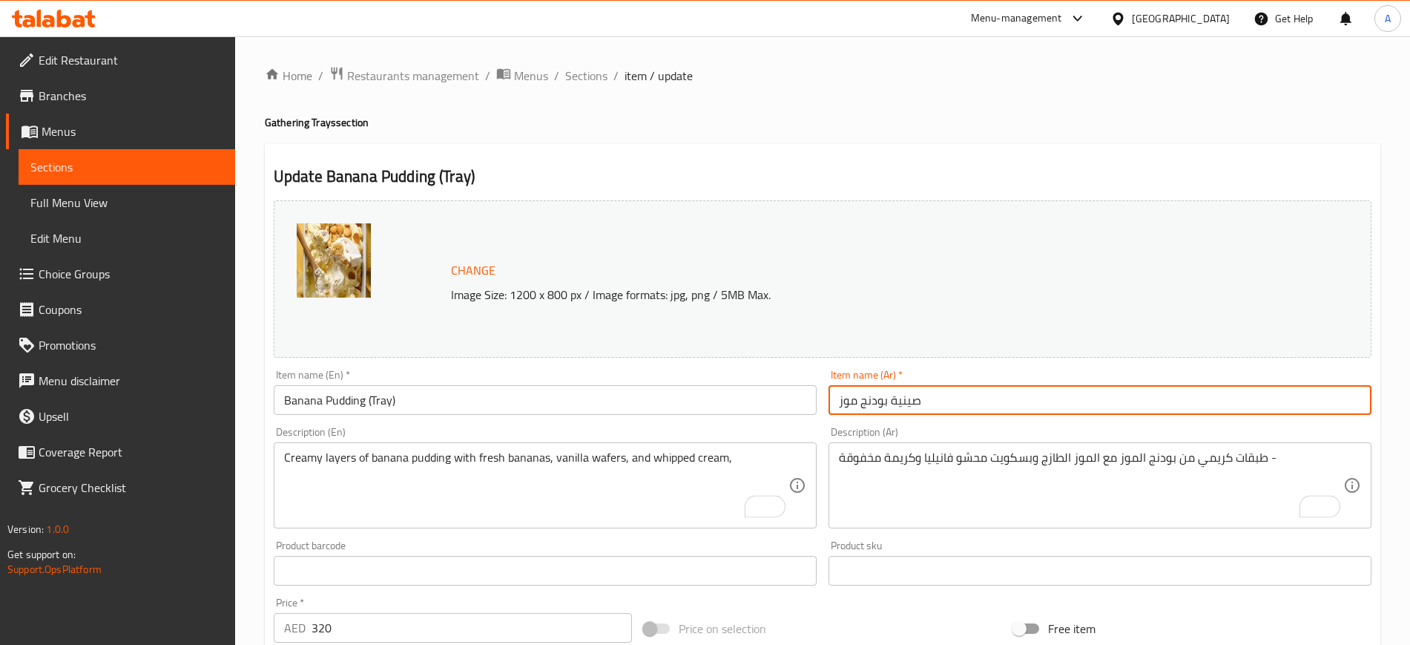
click at [875, 396] on input "صينية بودنج موز" at bounding box center [1100, 400] width 543 height 30
click at [593, 70] on span "Sections" at bounding box center [586, 76] width 42 height 18
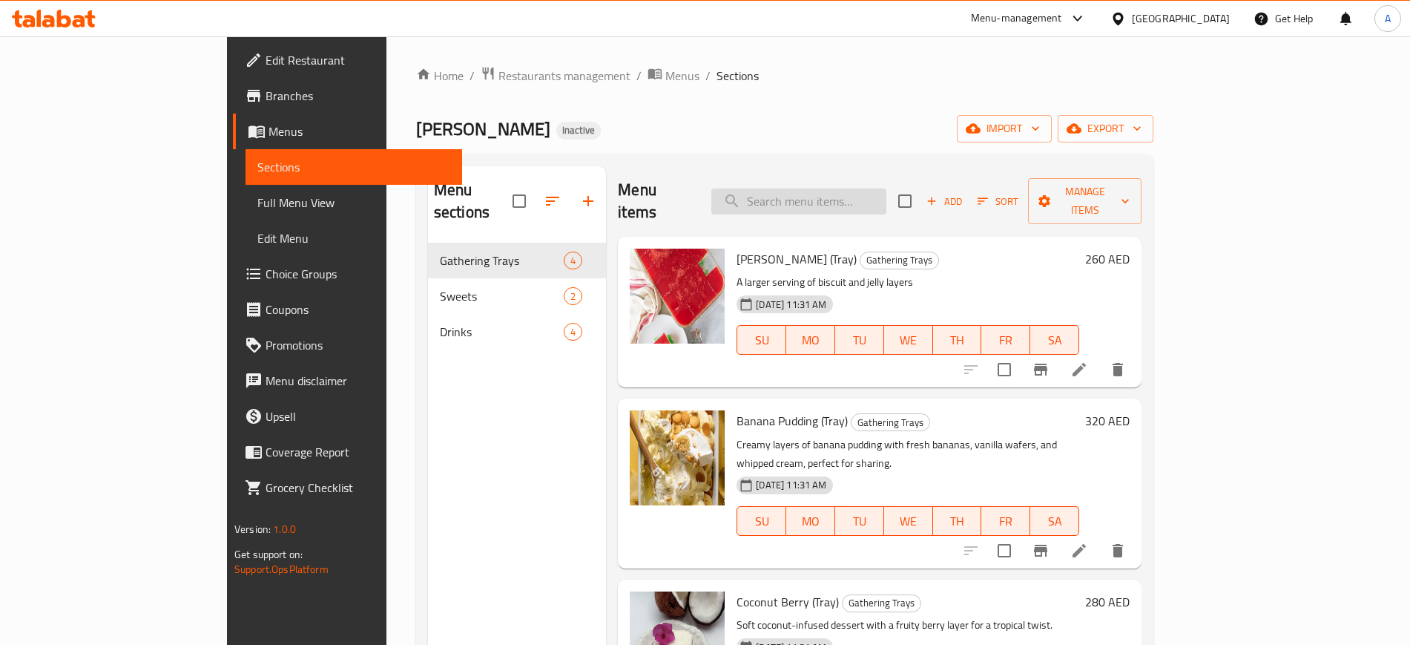
click at [886, 195] on input "search" at bounding box center [798, 201] width 175 height 26
paste input "Small [PERSON_NAME]"
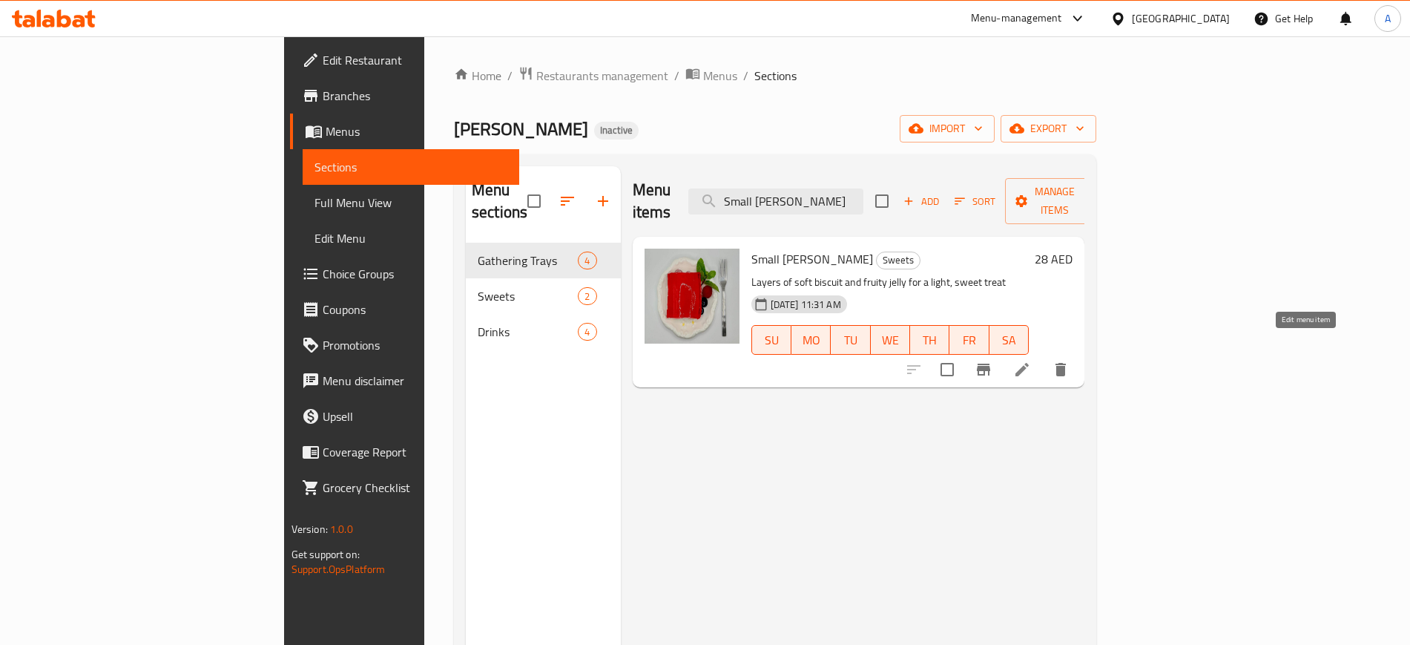
type input "Small [PERSON_NAME]"
click at [1031, 360] on icon at bounding box center [1022, 369] width 18 height 18
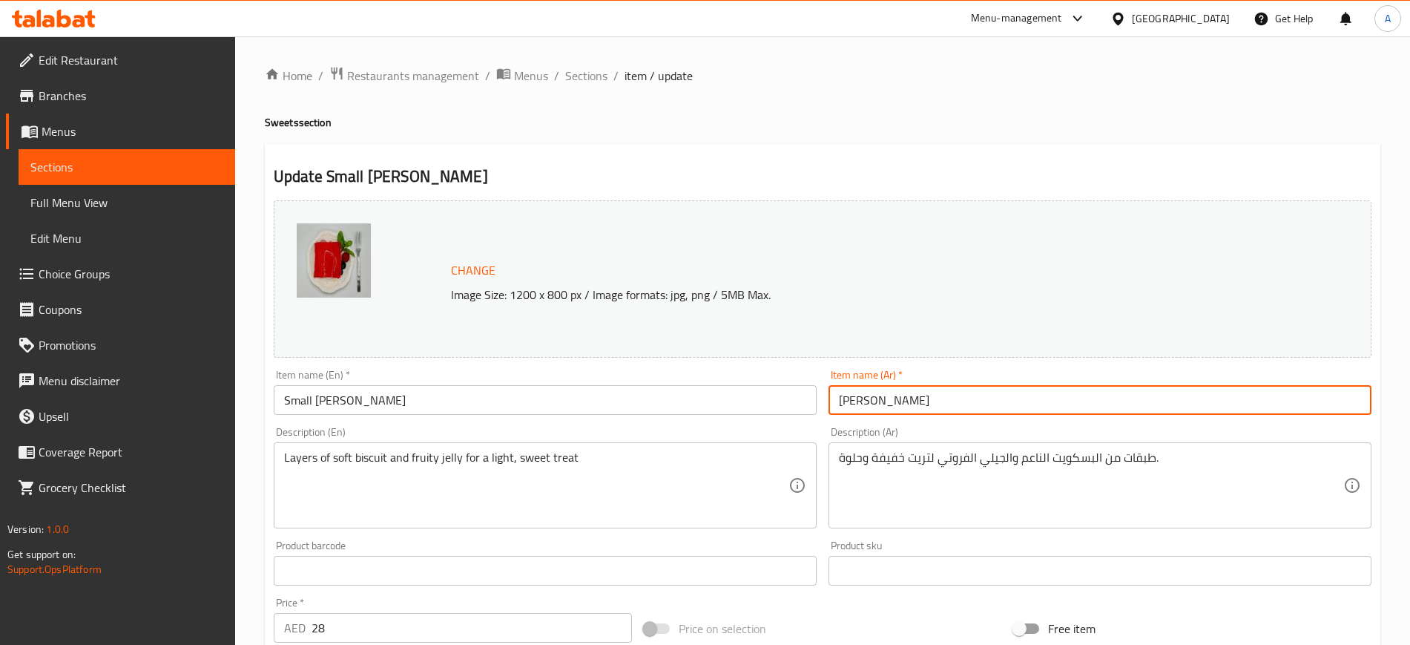
drag, startPoint x: 955, startPoint y: 400, endPoint x: 869, endPoint y: 407, distance: 86.4
click at [869, 407] on input "باسكوت جيلي صغير" at bounding box center [1100, 400] width 543 height 30
paste input "جيلي بسكوت"
type input "[PERSON_NAME] صغير"
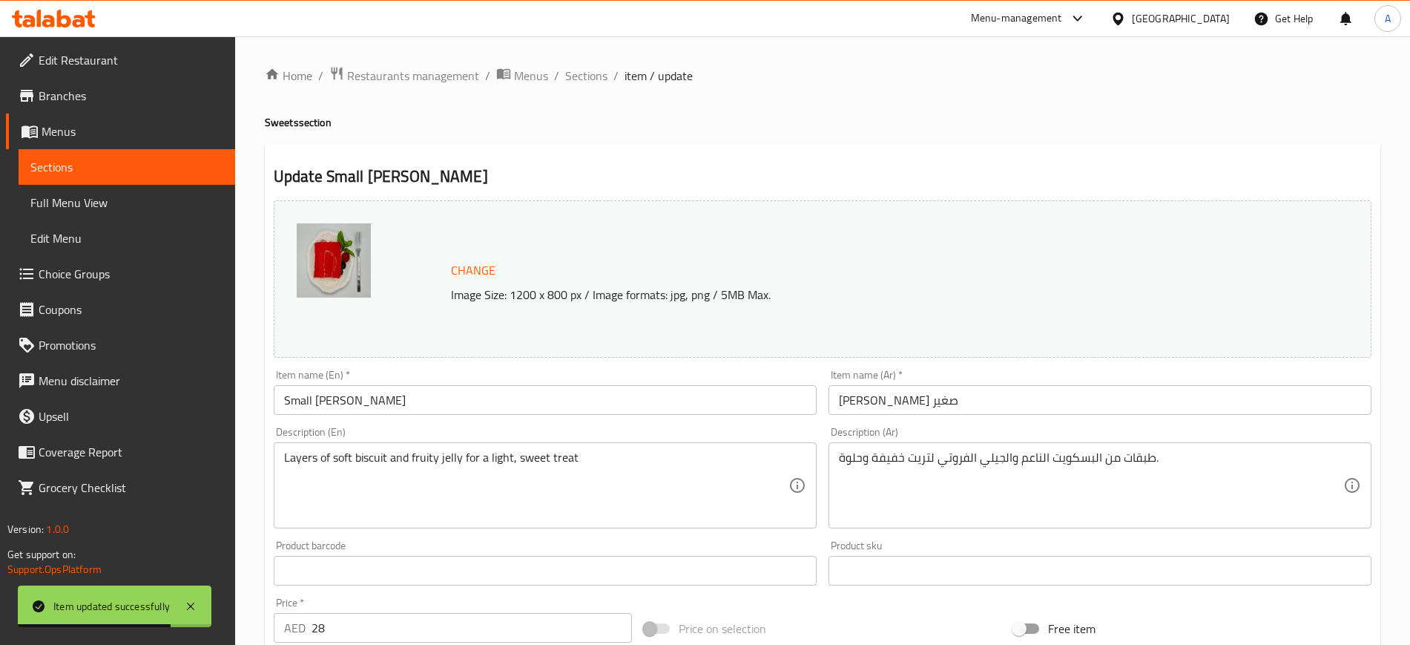
click at [613, 67] on li "/" at bounding box center [615, 76] width 5 height 18
click at [602, 68] on span "Sections" at bounding box center [586, 76] width 42 height 18
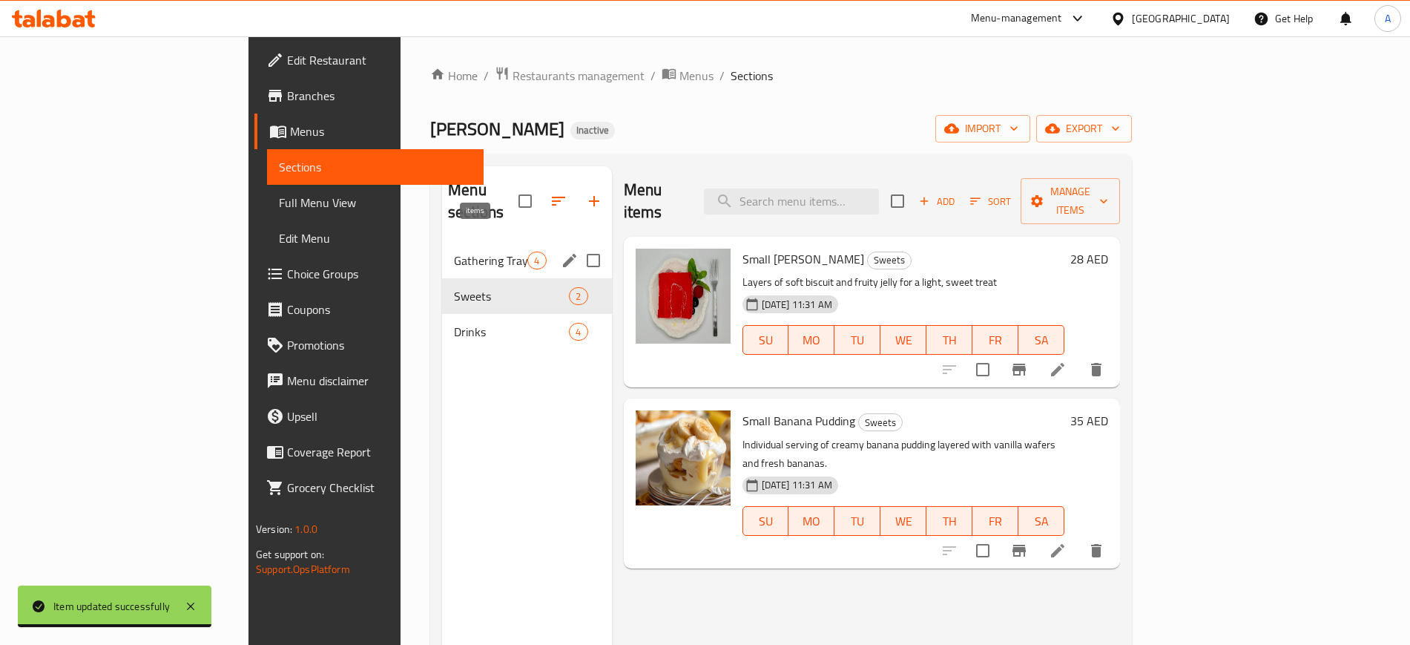
click at [528, 254] on span "4" at bounding box center [536, 261] width 17 height 14
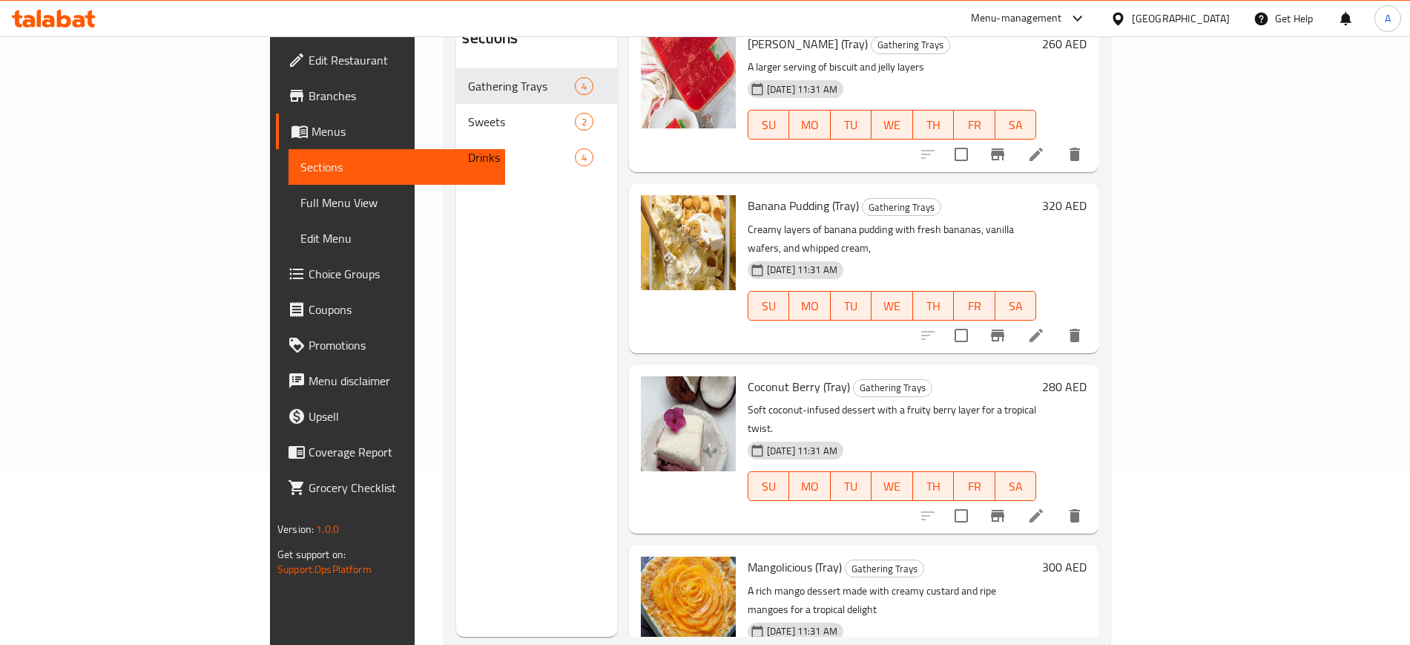
scroll to position [208, 0]
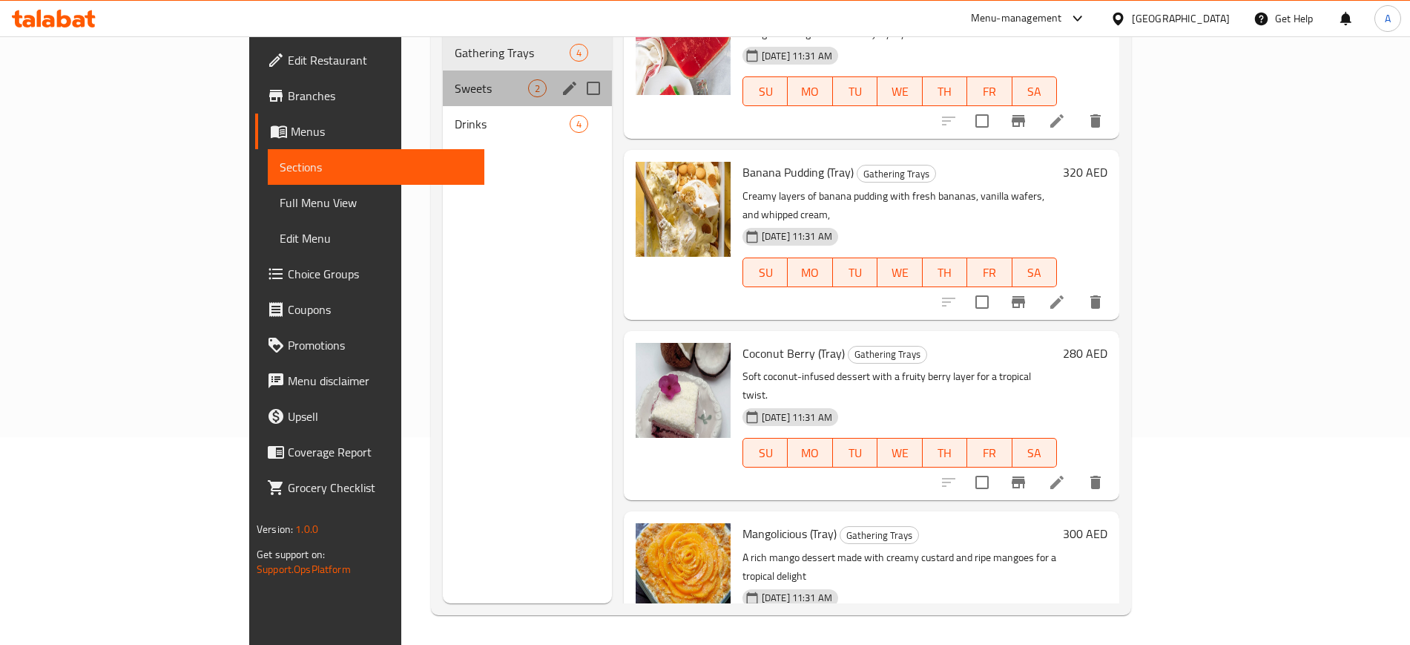
click at [443, 82] on div "Sweets 2" at bounding box center [527, 88] width 169 height 36
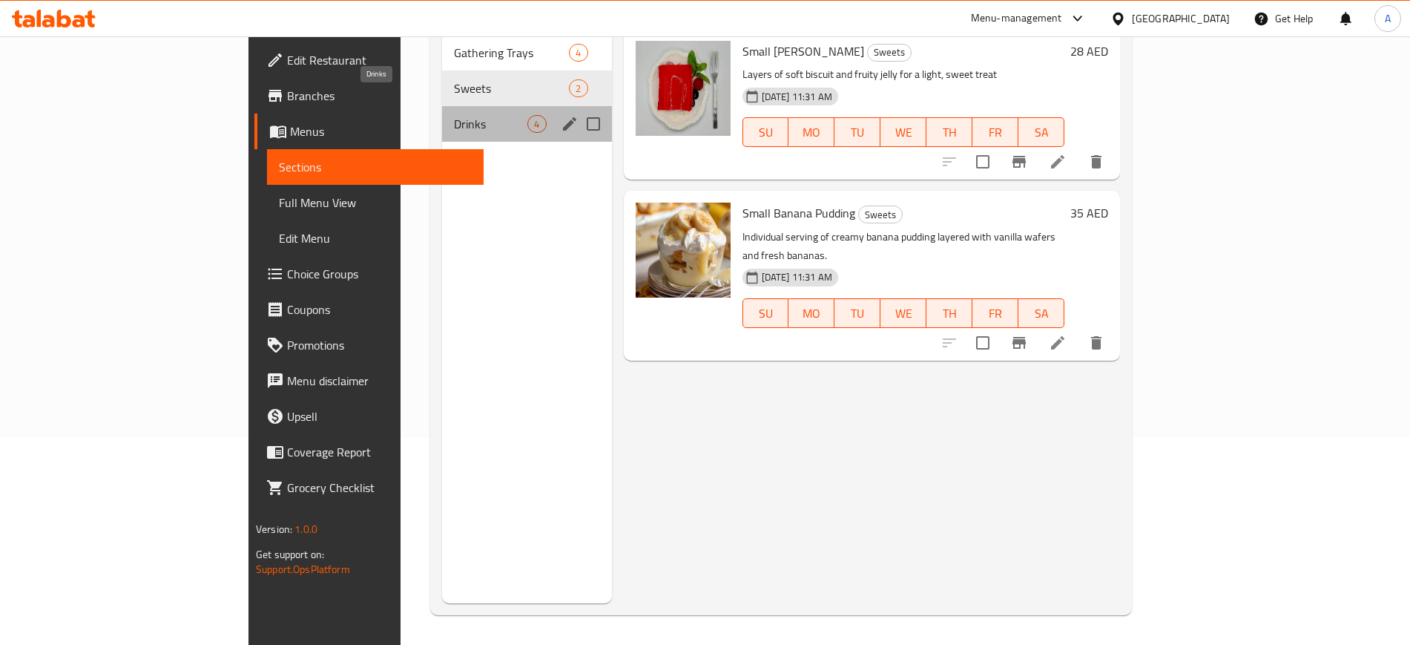
click at [454, 115] on span "Drinks" at bounding box center [490, 124] width 73 height 18
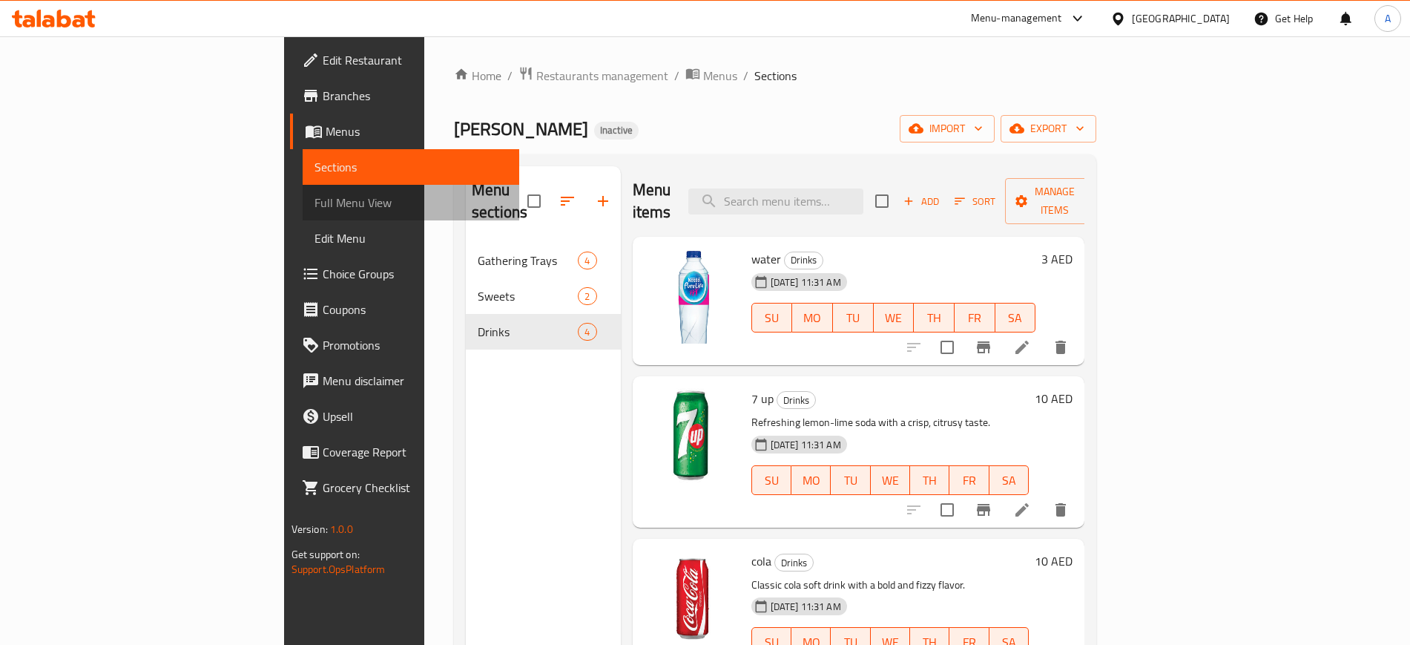
click at [303, 213] on link "Full Menu View" at bounding box center [411, 203] width 217 height 36
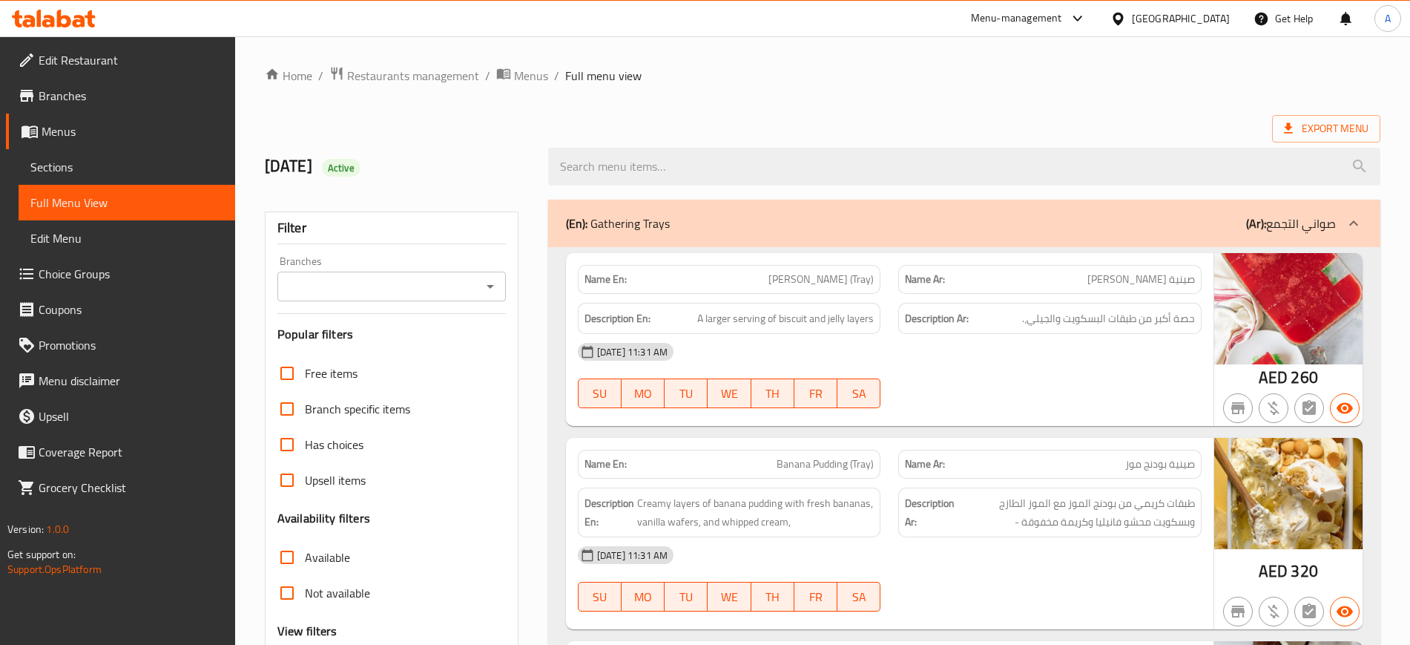
click at [712, 222] on div "(En): Gathering Trays (Ar): صواني التجمع" at bounding box center [951, 223] width 770 height 18
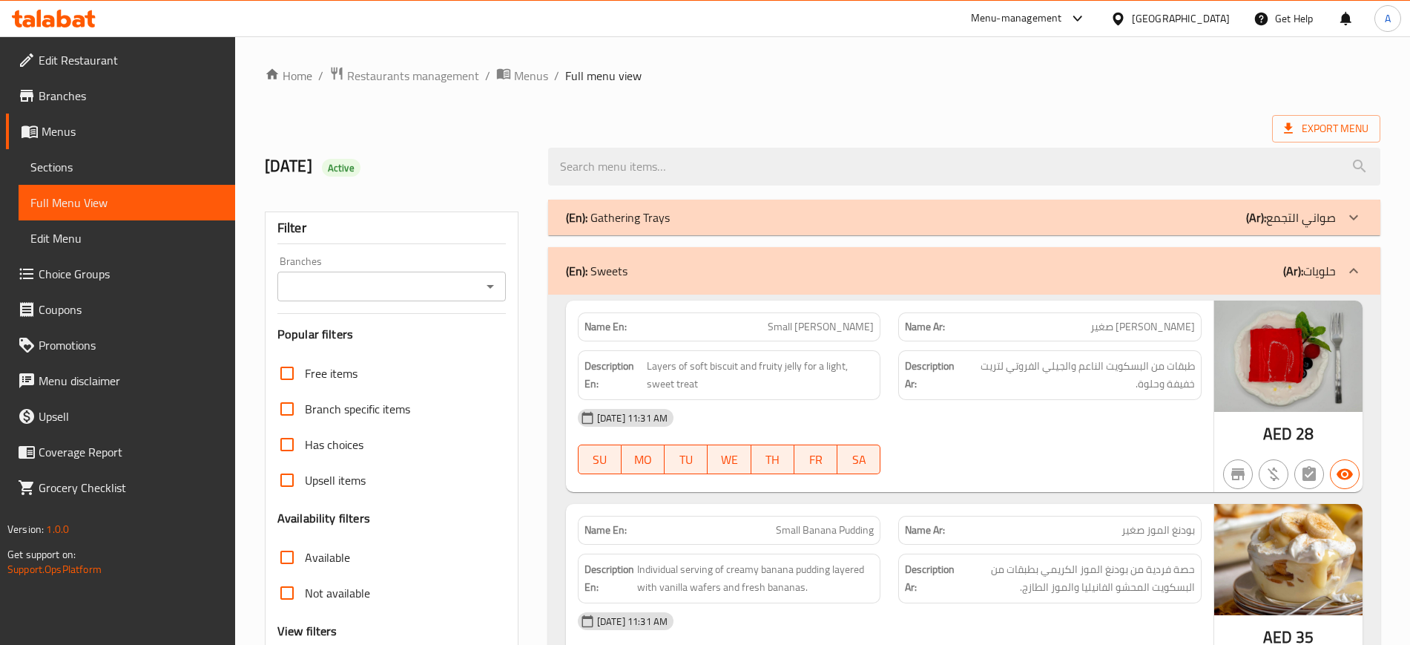
click at [691, 290] on div "(En): Sweets (Ar): حلويات" at bounding box center [964, 270] width 832 height 47
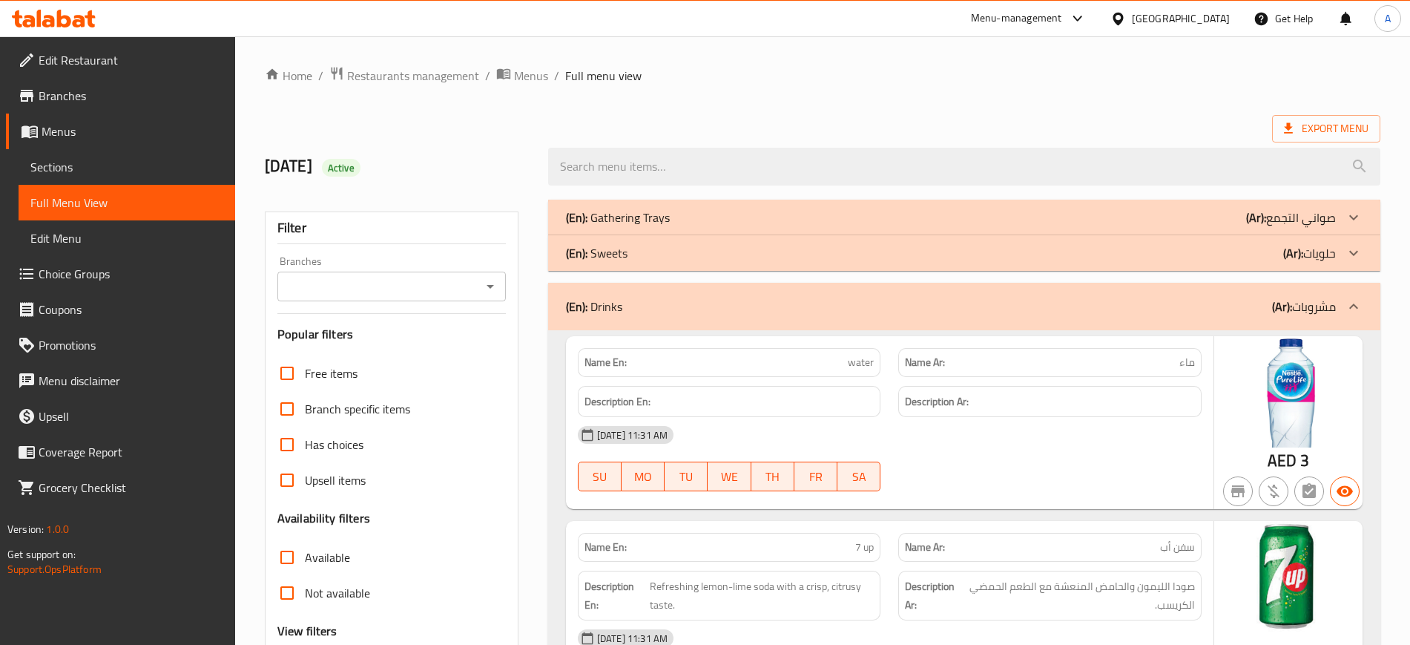
click at [680, 306] on div "(En): Drinks (Ar): مشروبات" at bounding box center [951, 306] width 770 height 18
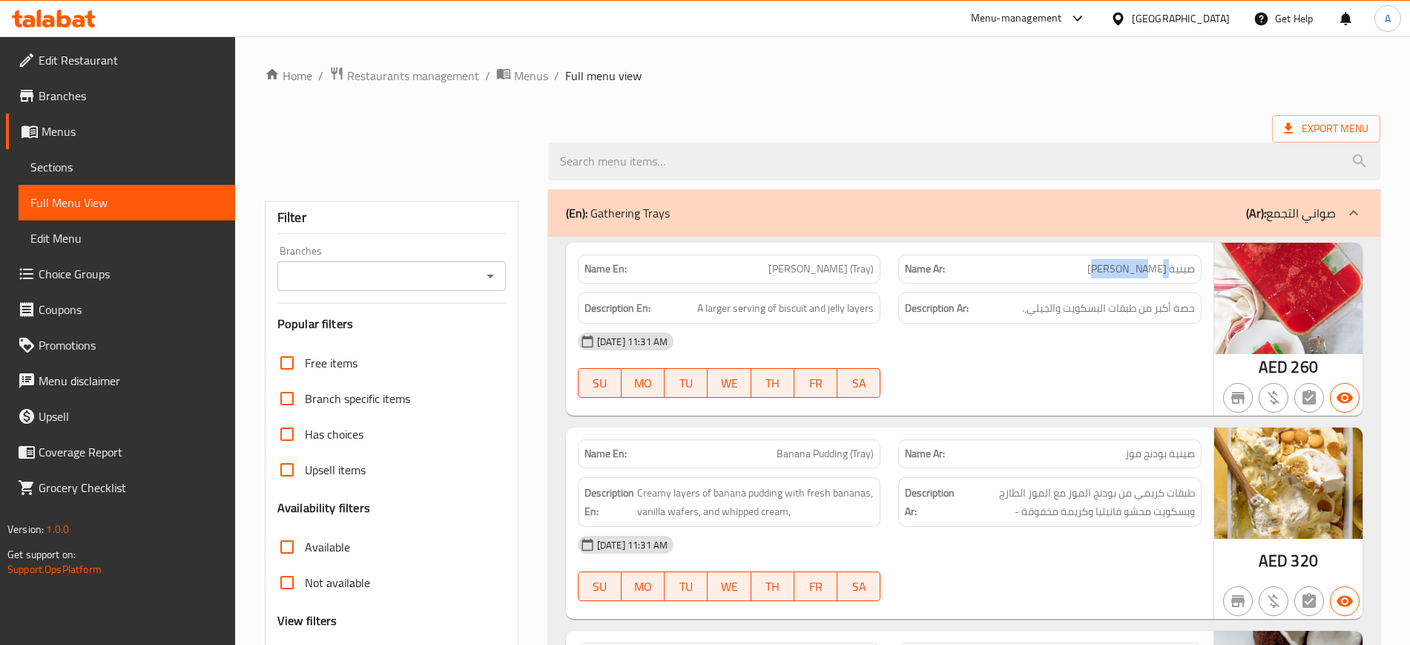
drag, startPoint x: 1153, startPoint y: 267, endPoint x: 1108, endPoint y: 266, distance: 44.5
click at [1108, 266] on span "صينية [PERSON_NAME]" at bounding box center [1141, 269] width 108 height 16
copy span "[PERSON_NAME]"
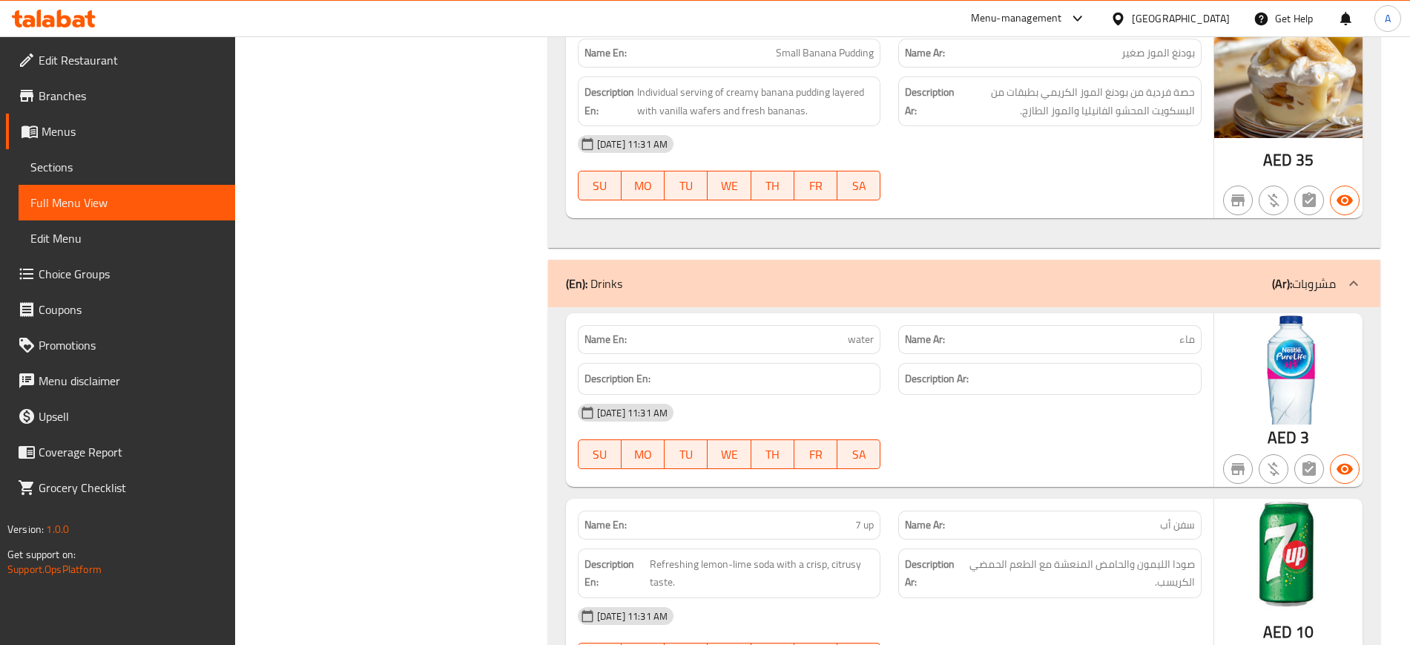
scroll to position [1020, 0]
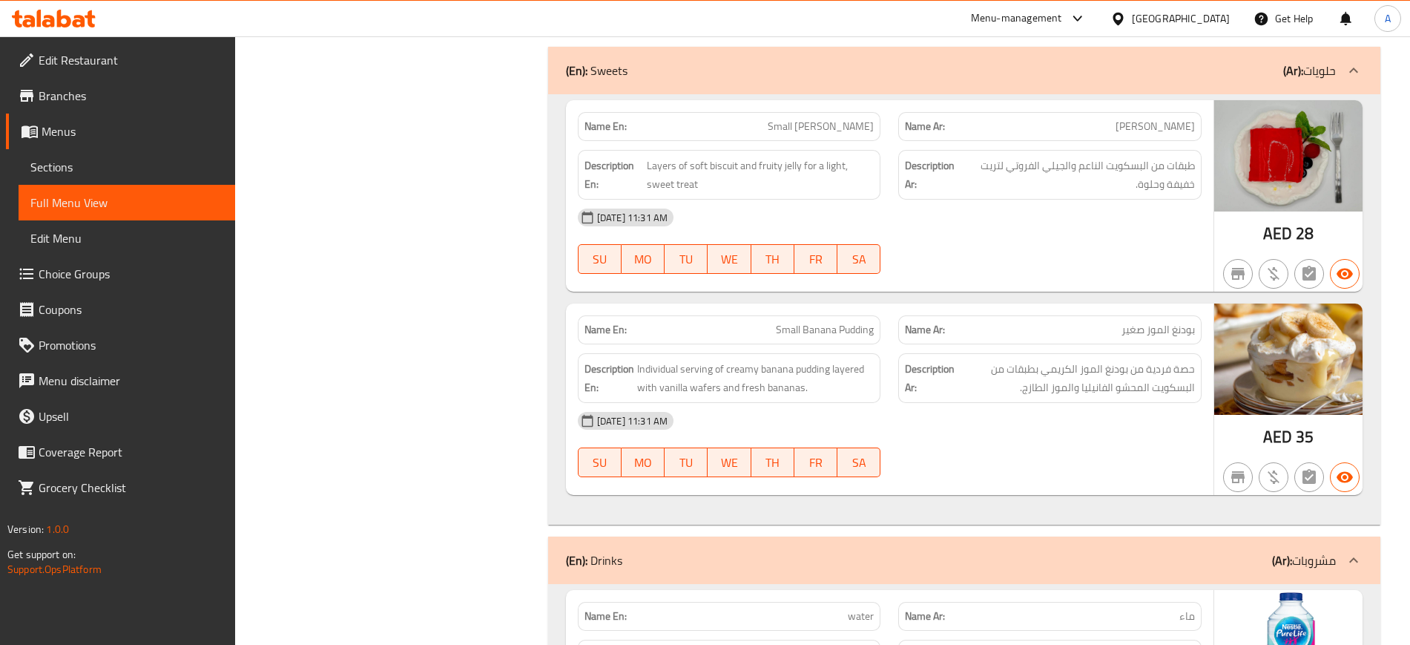
click at [1074, 317] on div "Name Ar: بودنغ الموز صغير" at bounding box center [1049, 329] width 303 height 29
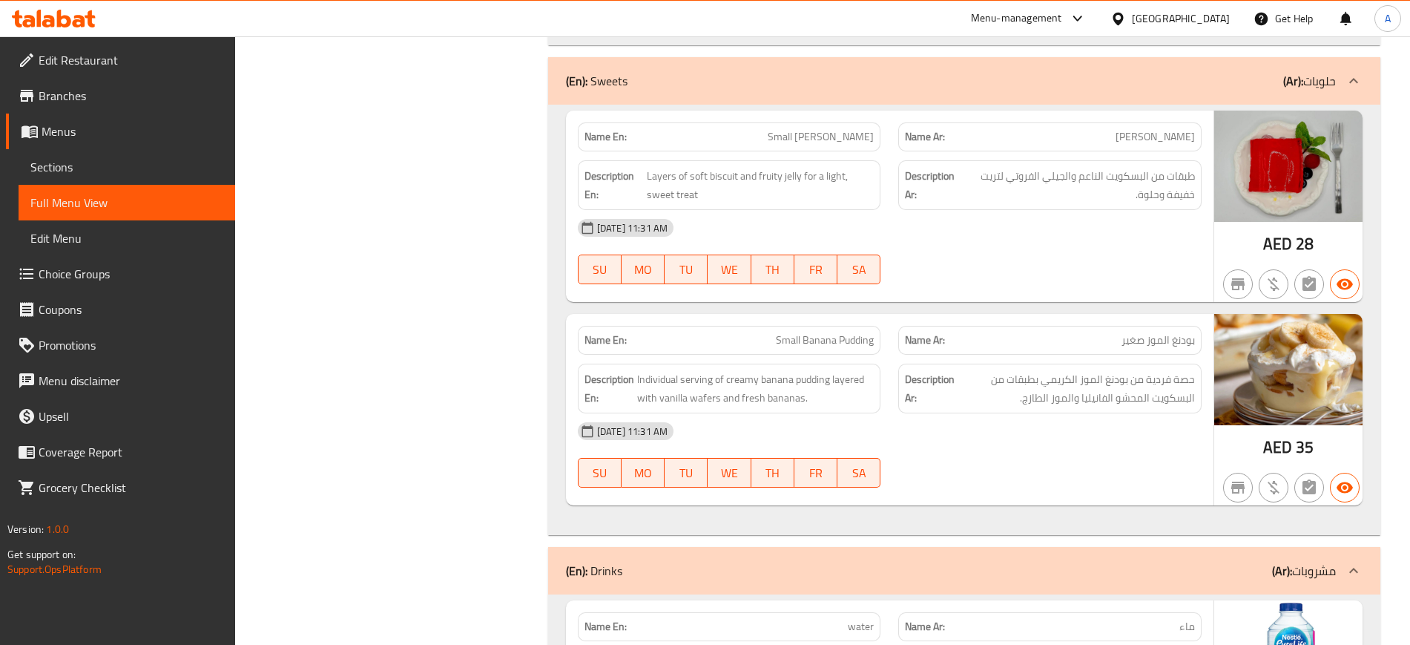
scroll to position [1030, 0]
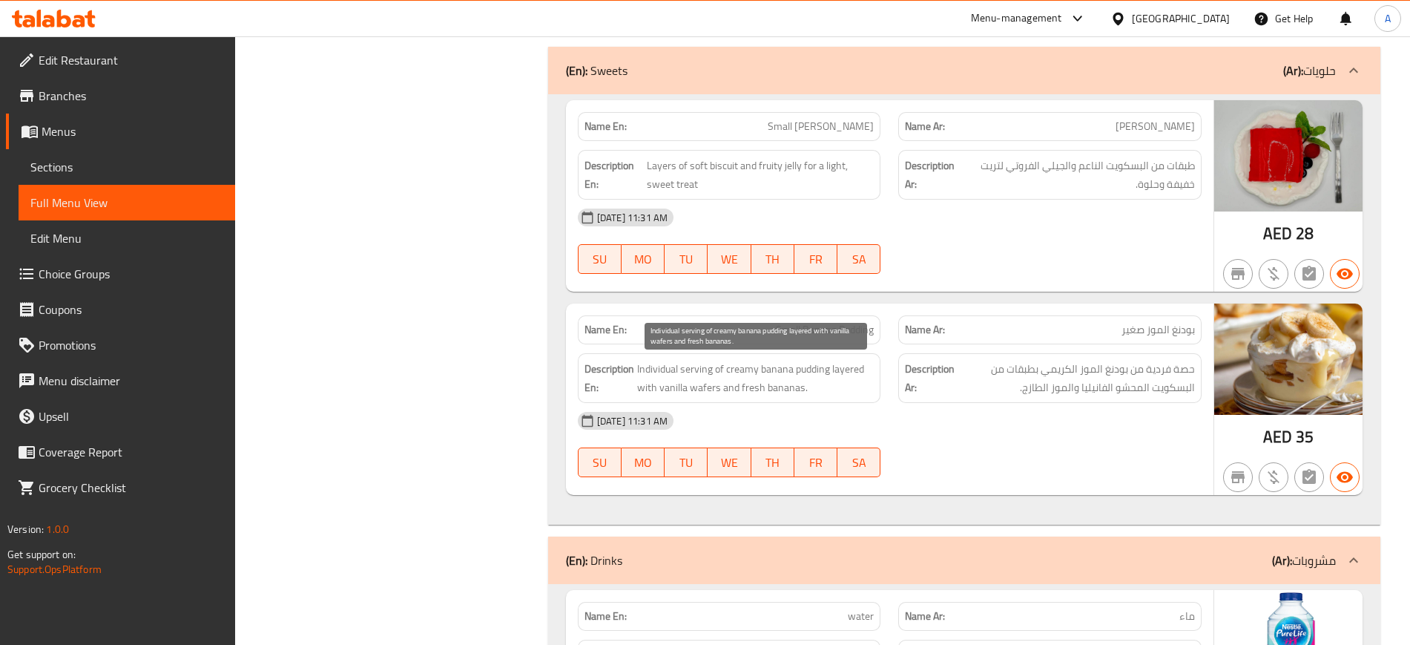
click at [808, 384] on span "Individual serving of creamy banana pudding layered with vanilla wafers and fre…" at bounding box center [755, 378] width 237 height 36
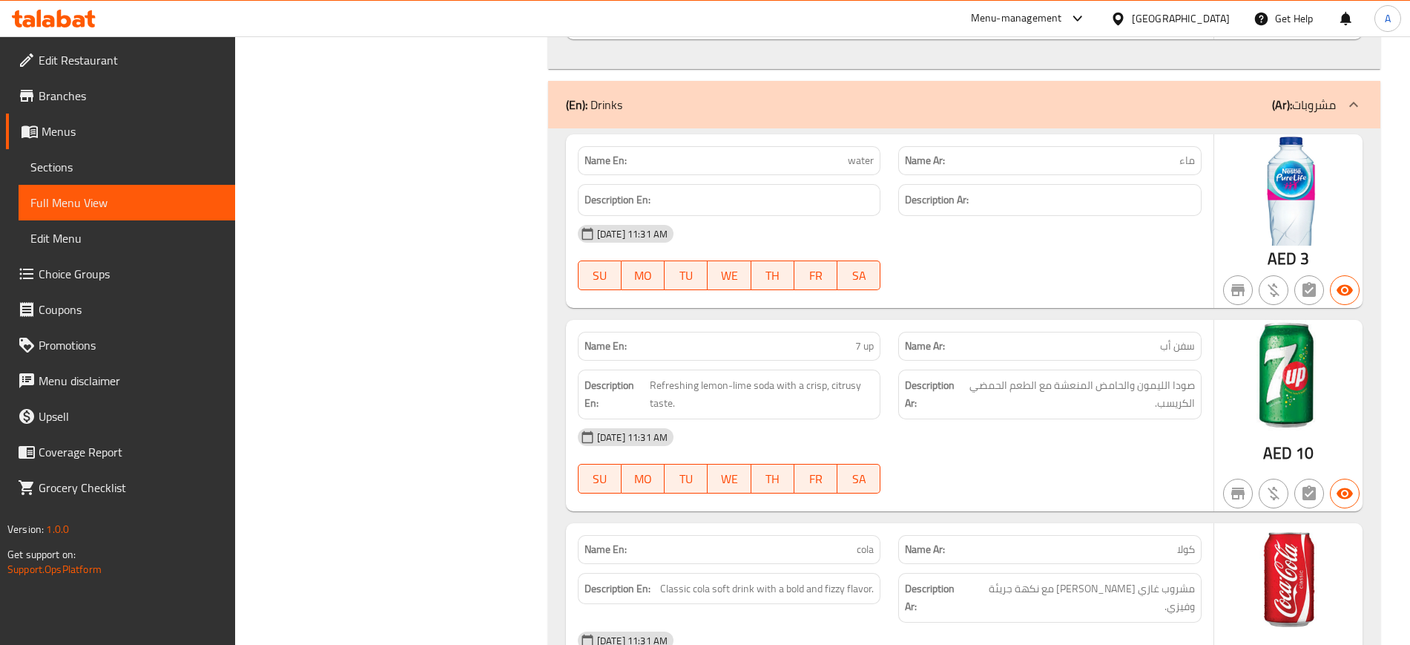
scroll to position [1494, 0]
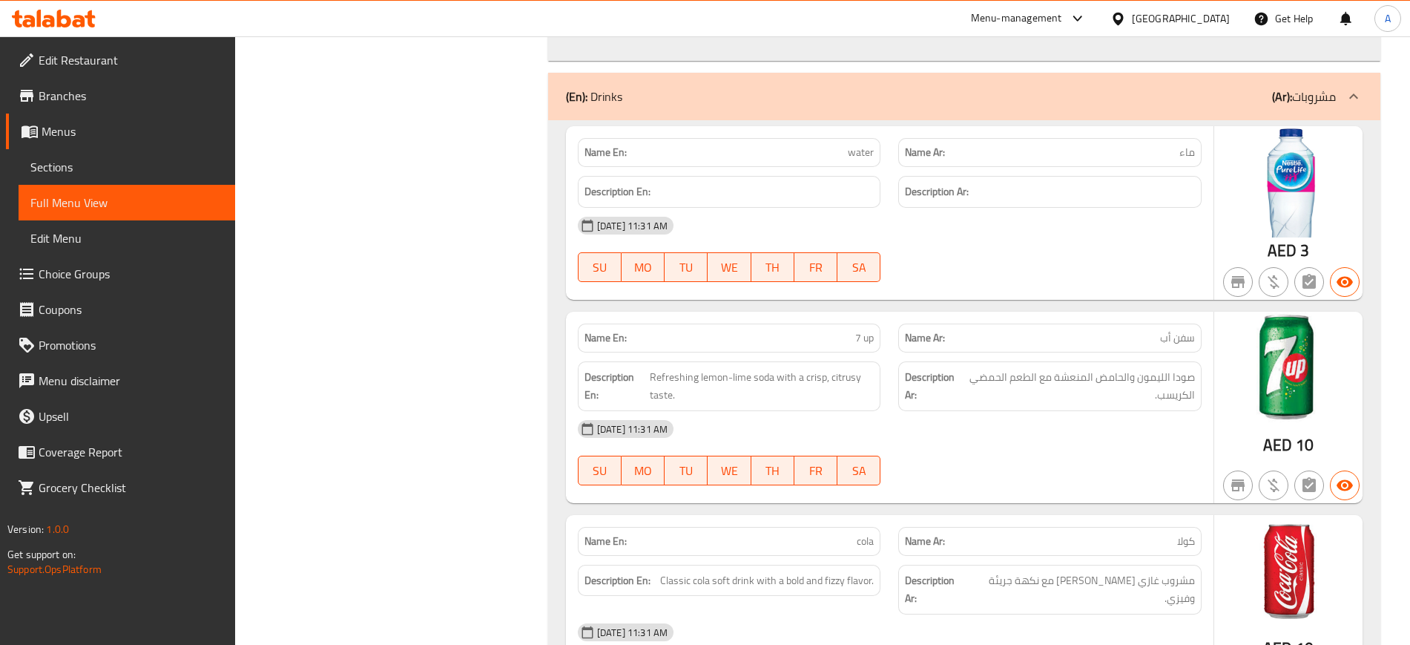
click at [1024, 453] on div "07-09-2025 11:31 AM SU MO TU WE TH FR SA" at bounding box center [890, 452] width 642 height 83
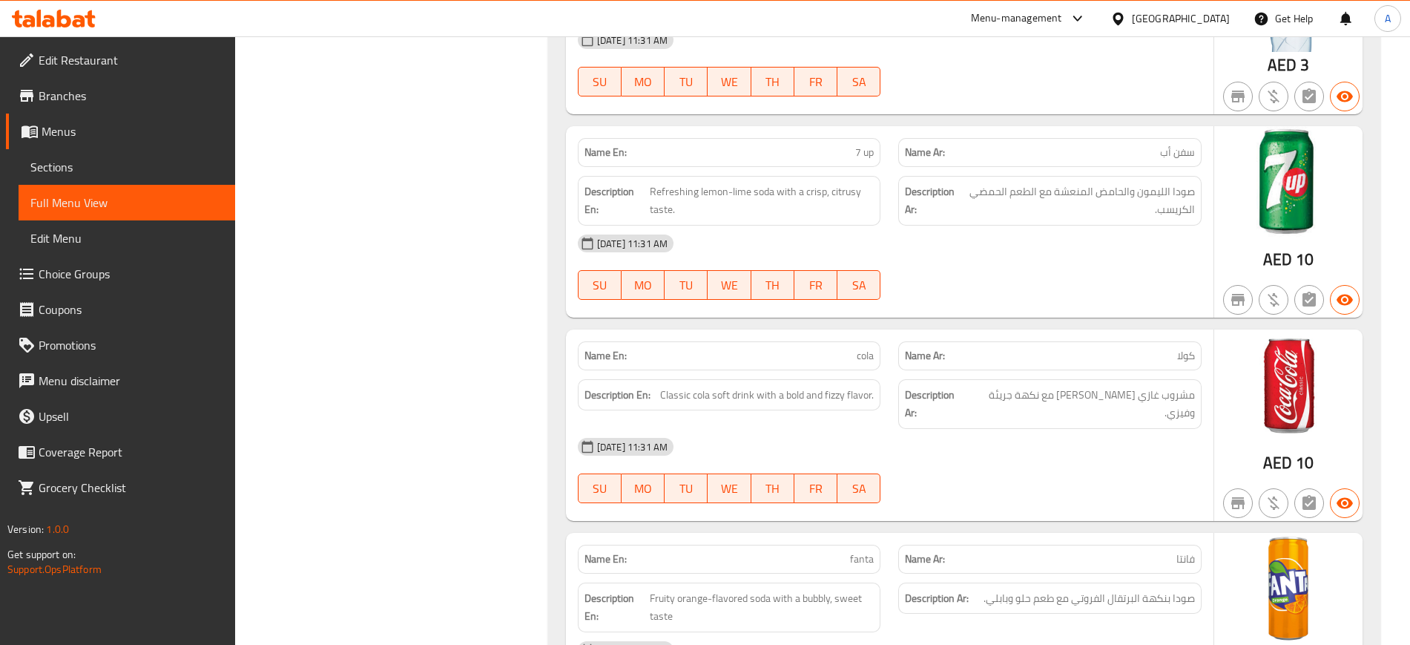
drag, startPoint x: 913, startPoint y: 386, endPoint x: 904, endPoint y: 385, distance: 9.0
click at [913, 386] on strong "Description Ar:" at bounding box center [935, 404] width 60 height 36
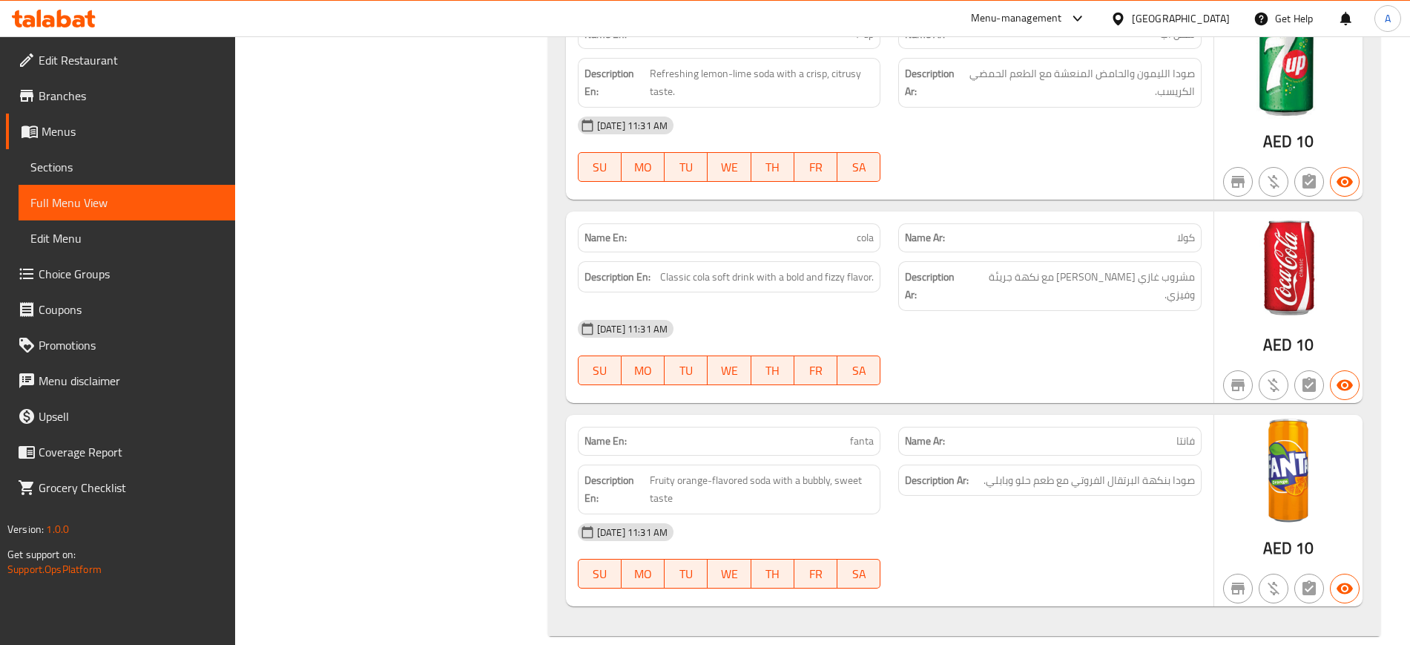
scroll to position [1799, 0]
click at [1045, 462] on div "Description Ar: صودا بنكهة البرتقال الفروتي مع طعم حلو وبابلي." at bounding box center [1049, 478] width 303 height 32
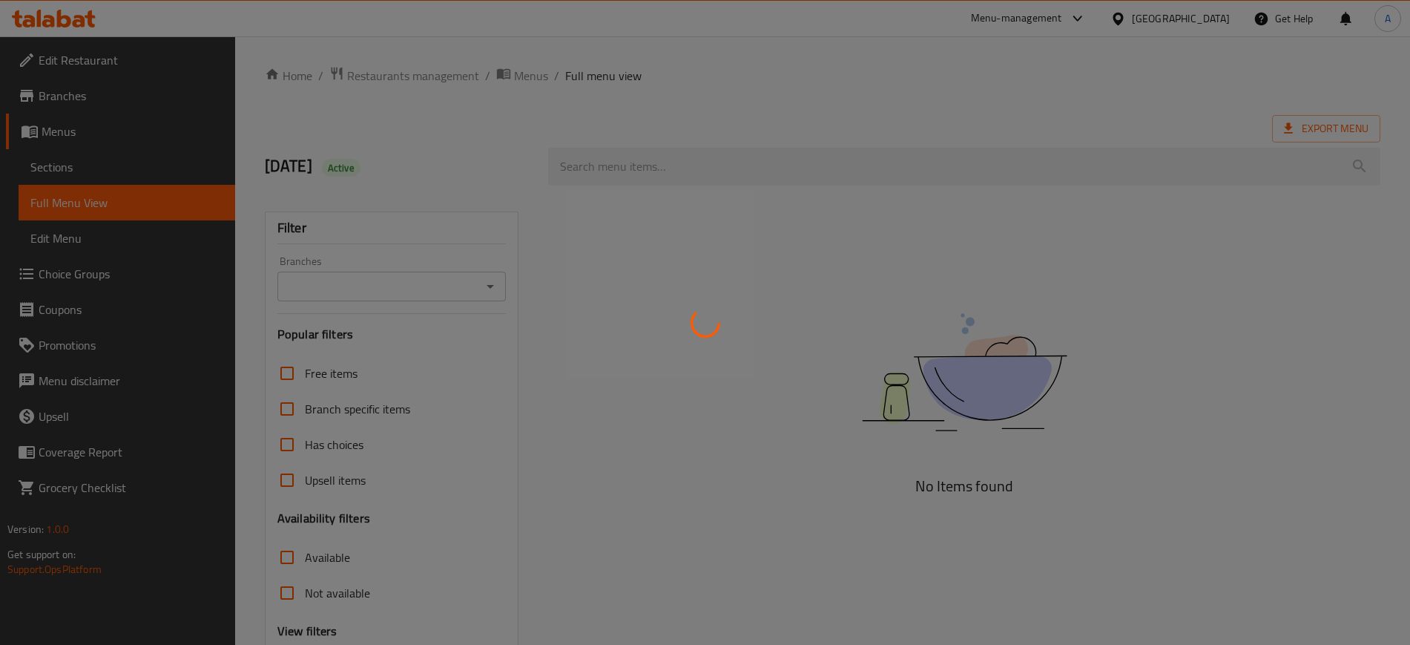
click at [1170, 418] on div at bounding box center [705, 322] width 1410 height 645
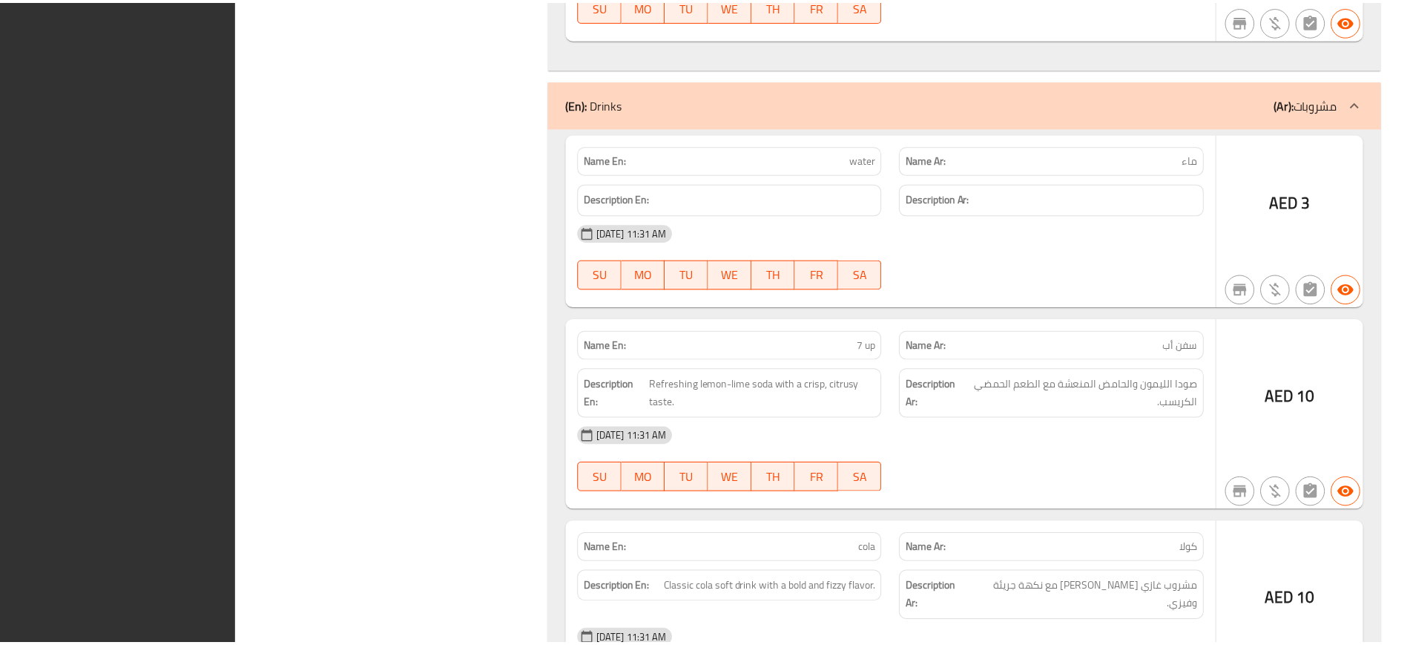
scroll to position [1799, 0]
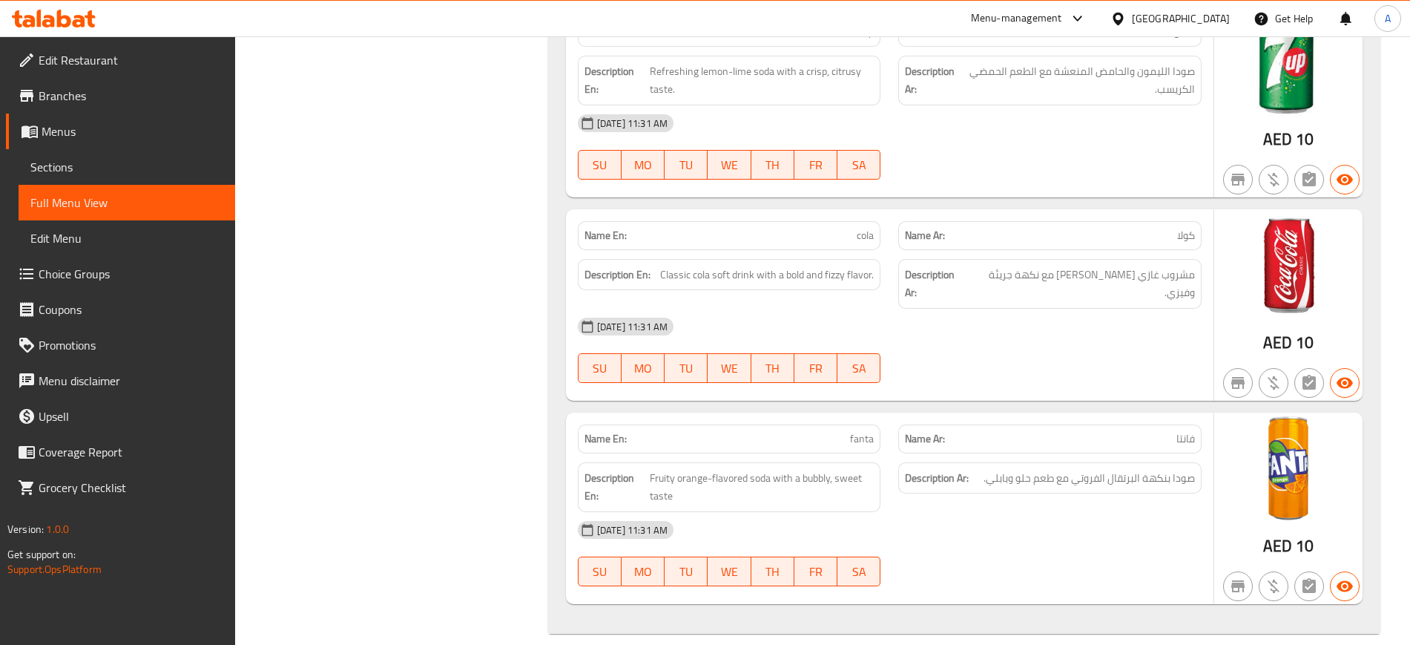
click at [69, 99] on span "Branches" at bounding box center [131, 96] width 185 height 18
